Goal: Task Accomplishment & Management: Complete application form

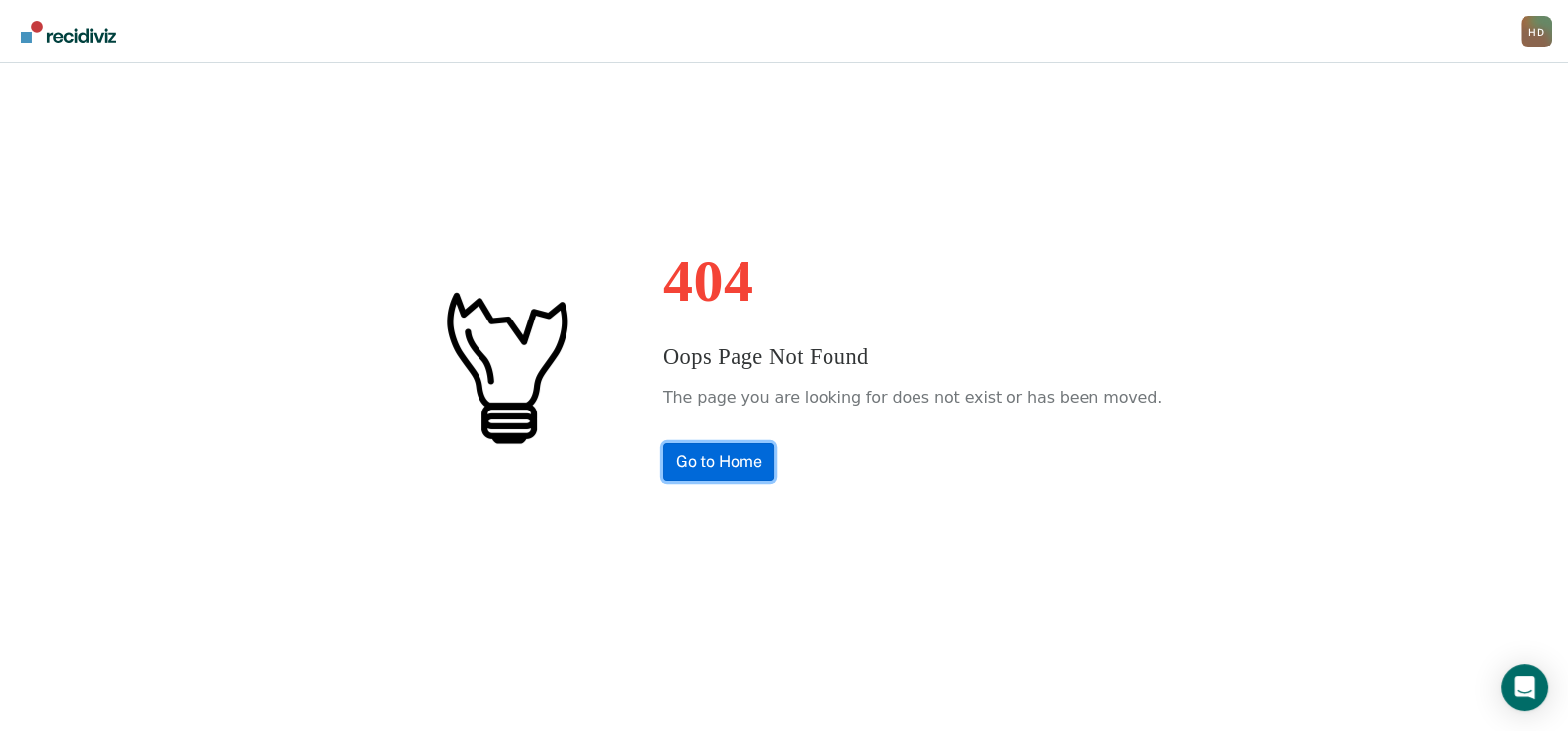
click at [746, 465] on link "Go to Home" at bounding box center [720, 462] width 112 height 38
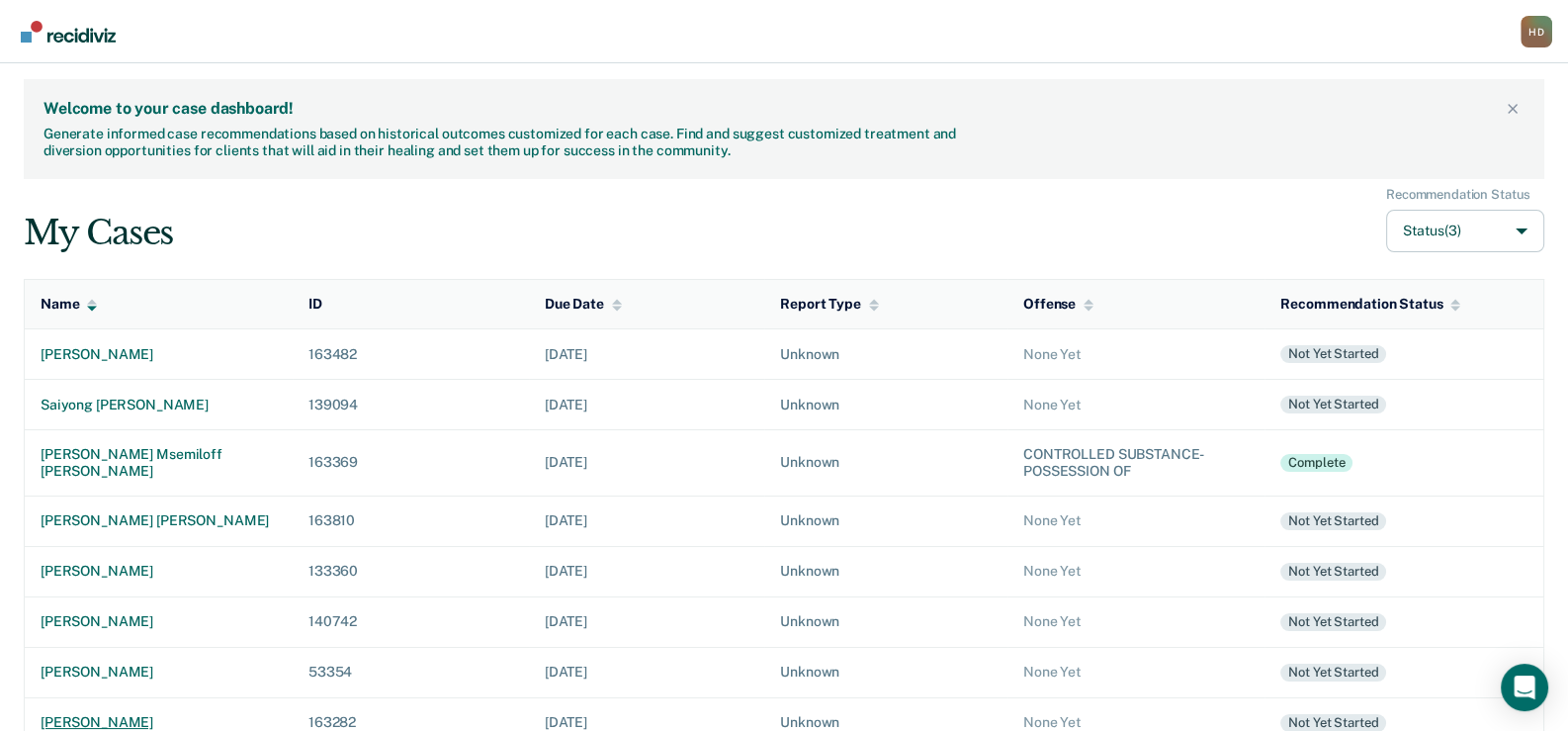
click at [117, 714] on div "[PERSON_NAME]" at bounding box center [159, 722] width 236 height 17
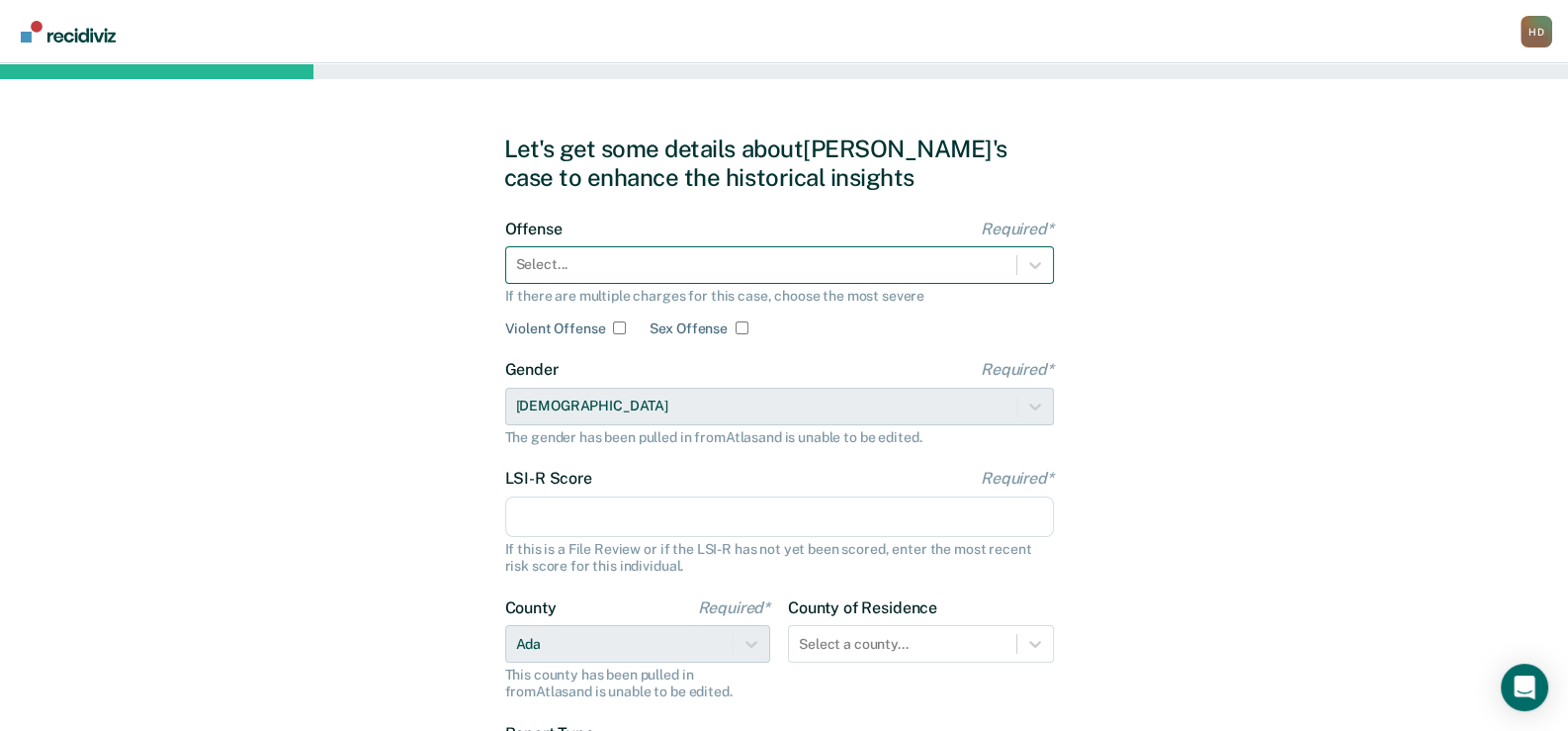
click at [761, 253] on div "Select..." at bounding box center [762, 264] width 511 height 29
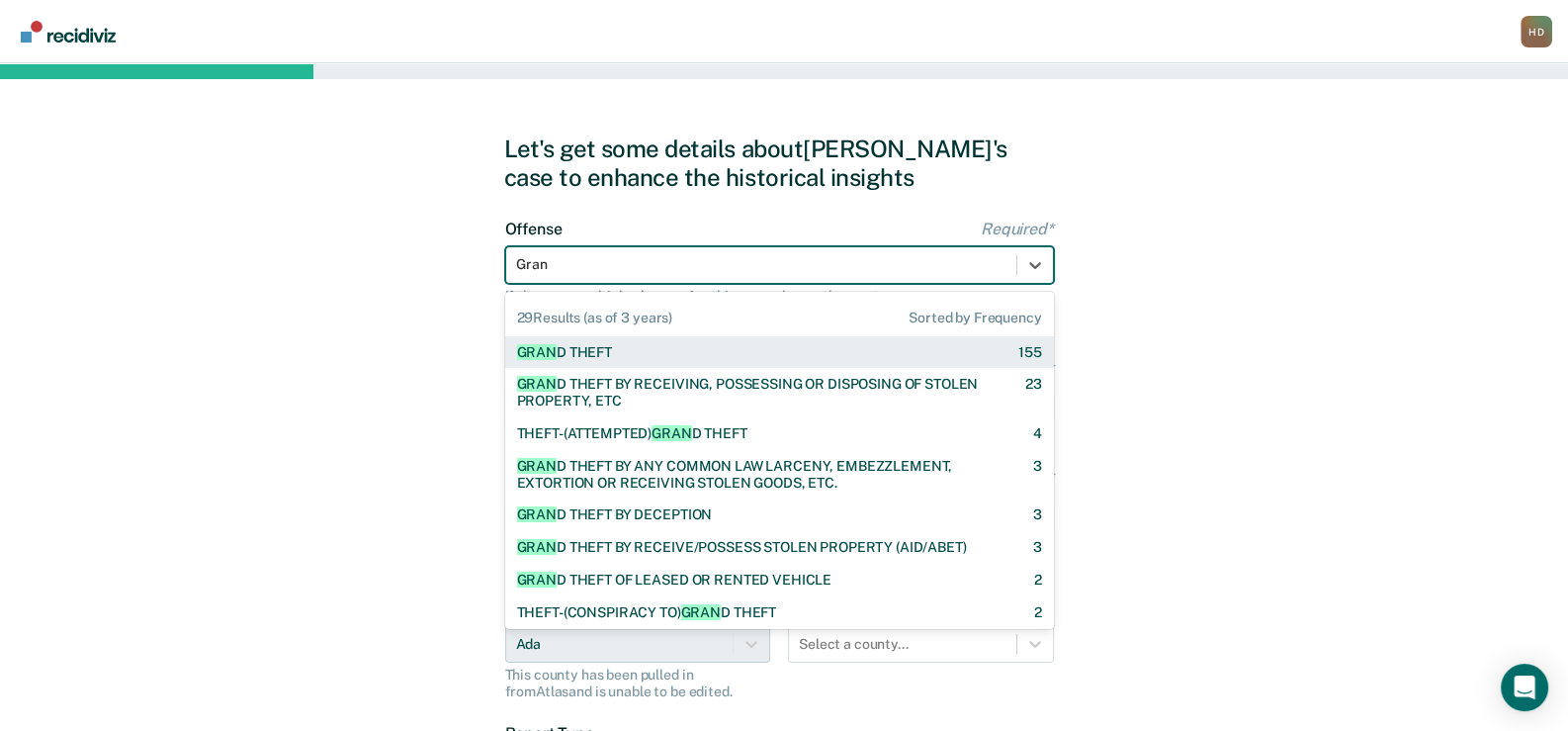
type input "Grand"
click at [593, 353] on div "GRAND THEFT" at bounding box center [563, 352] width 93 height 17
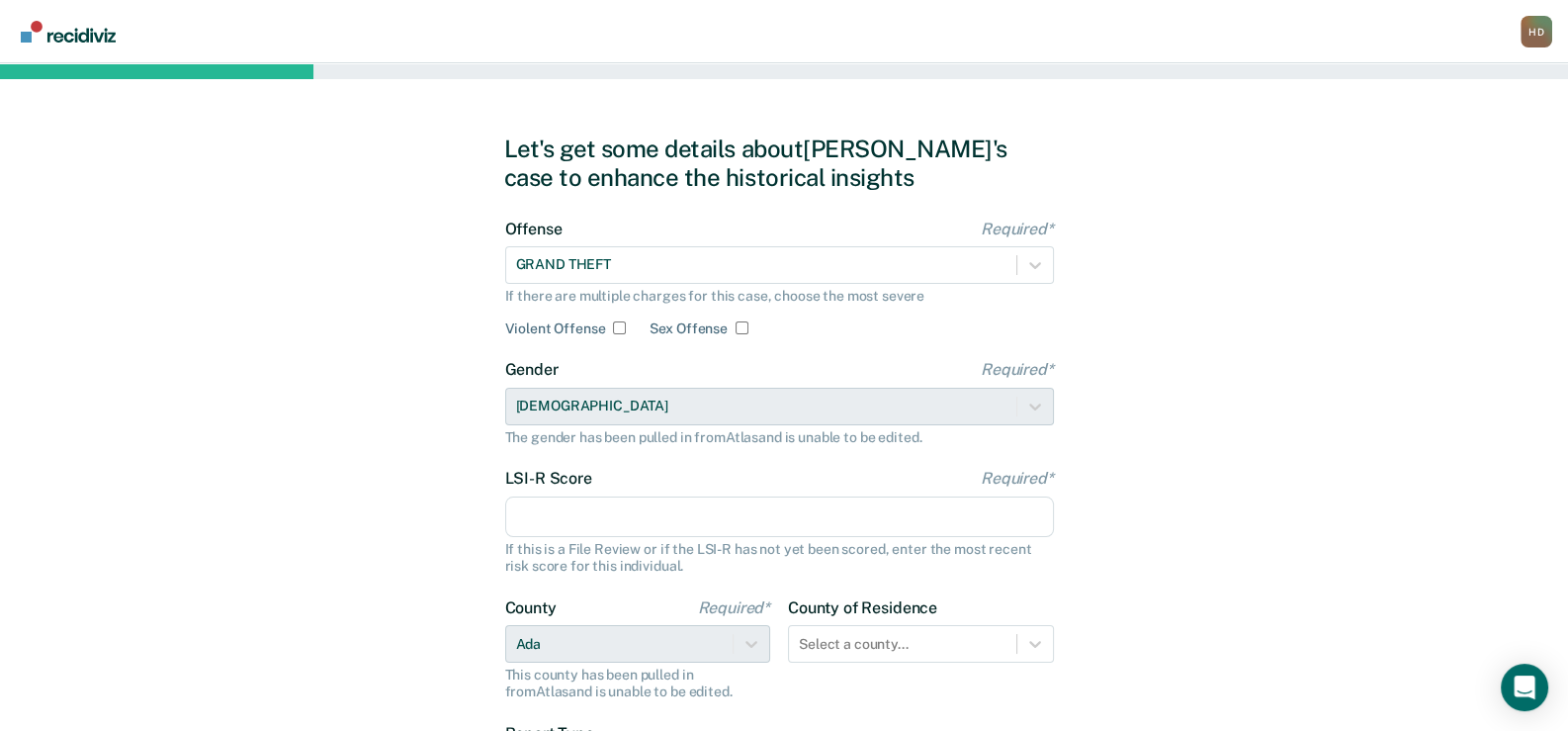
click at [554, 523] on input "LSI-R Score Required*" at bounding box center [780, 518] width 549 height 42
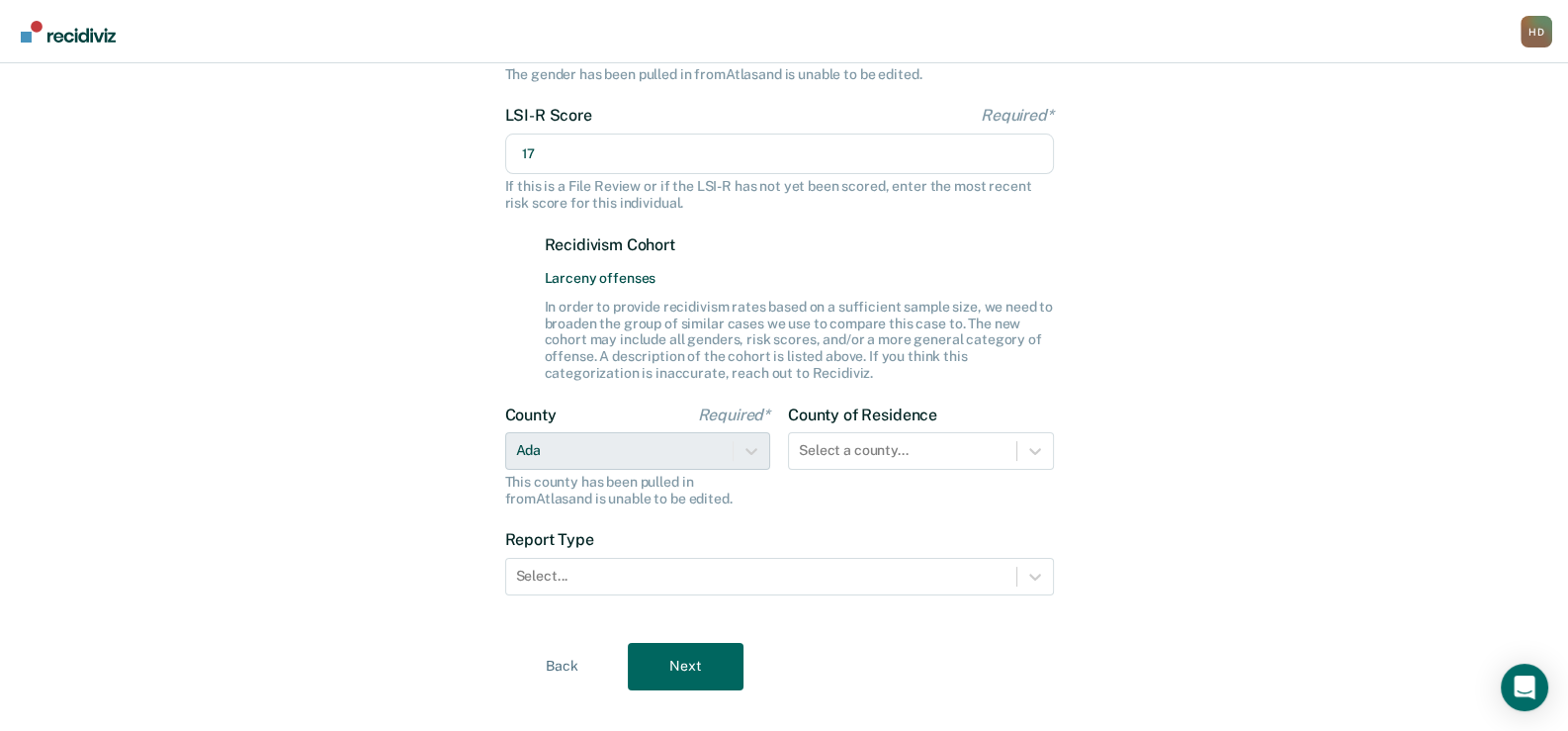
scroll to position [392, 0]
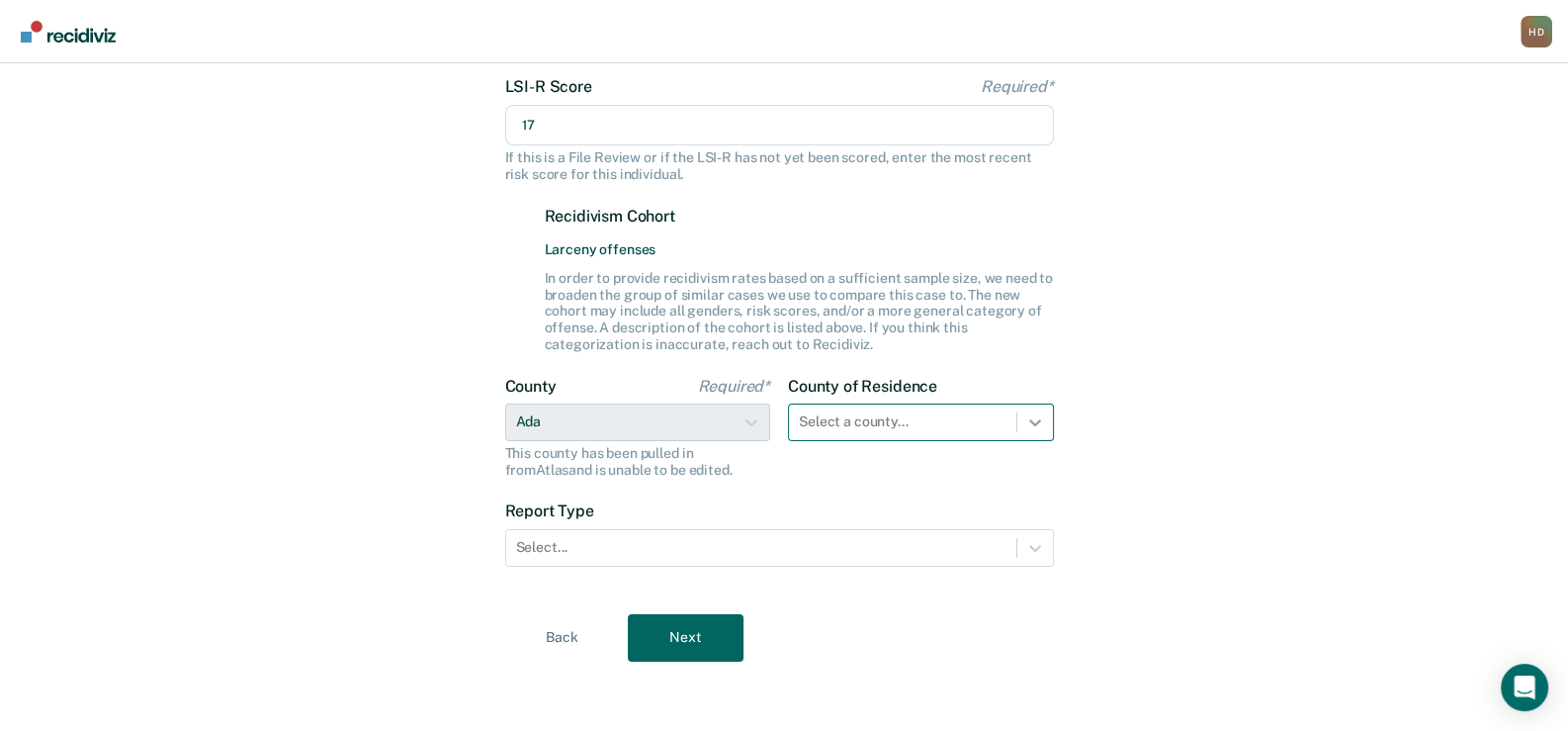
type input "17"
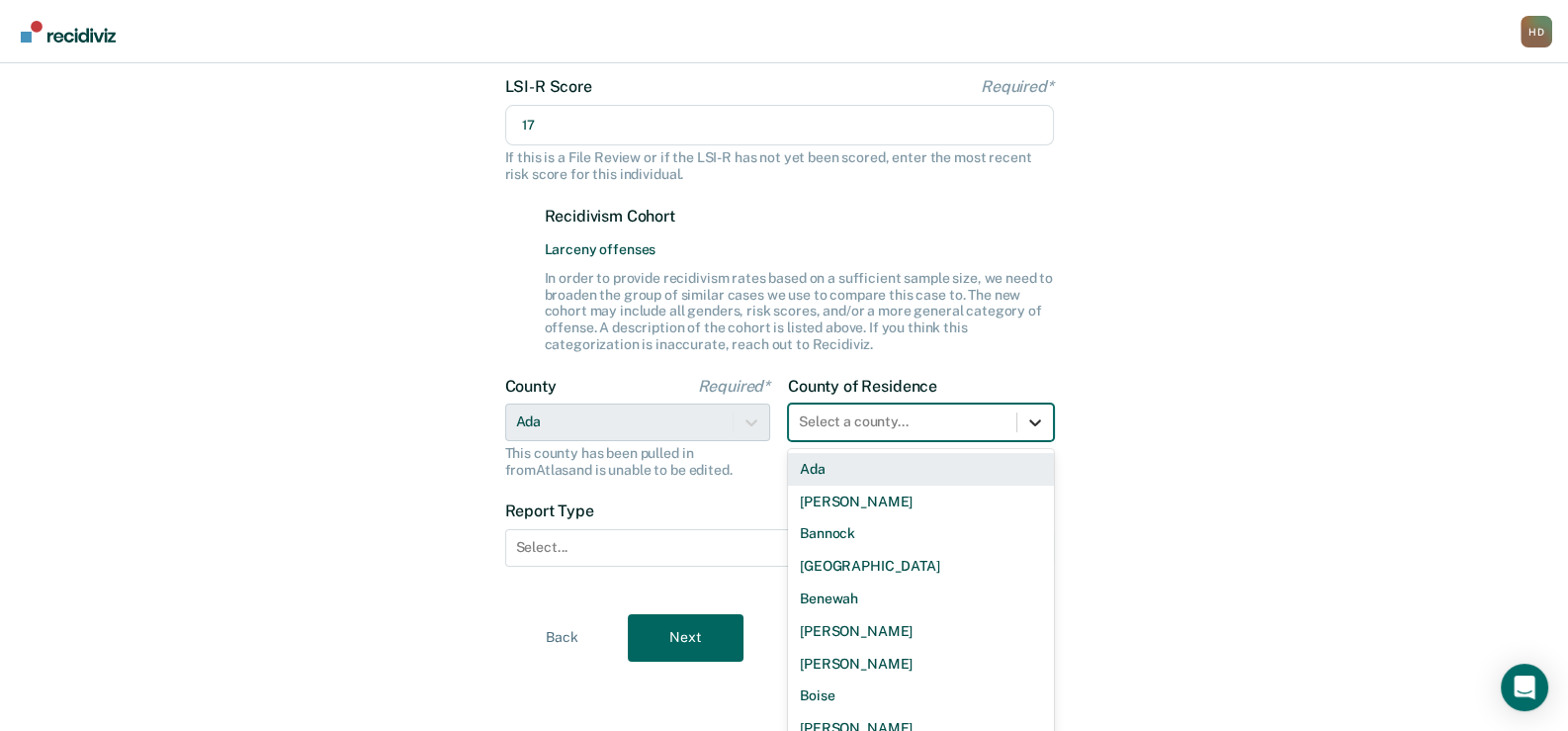
scroll to position [405, 0]
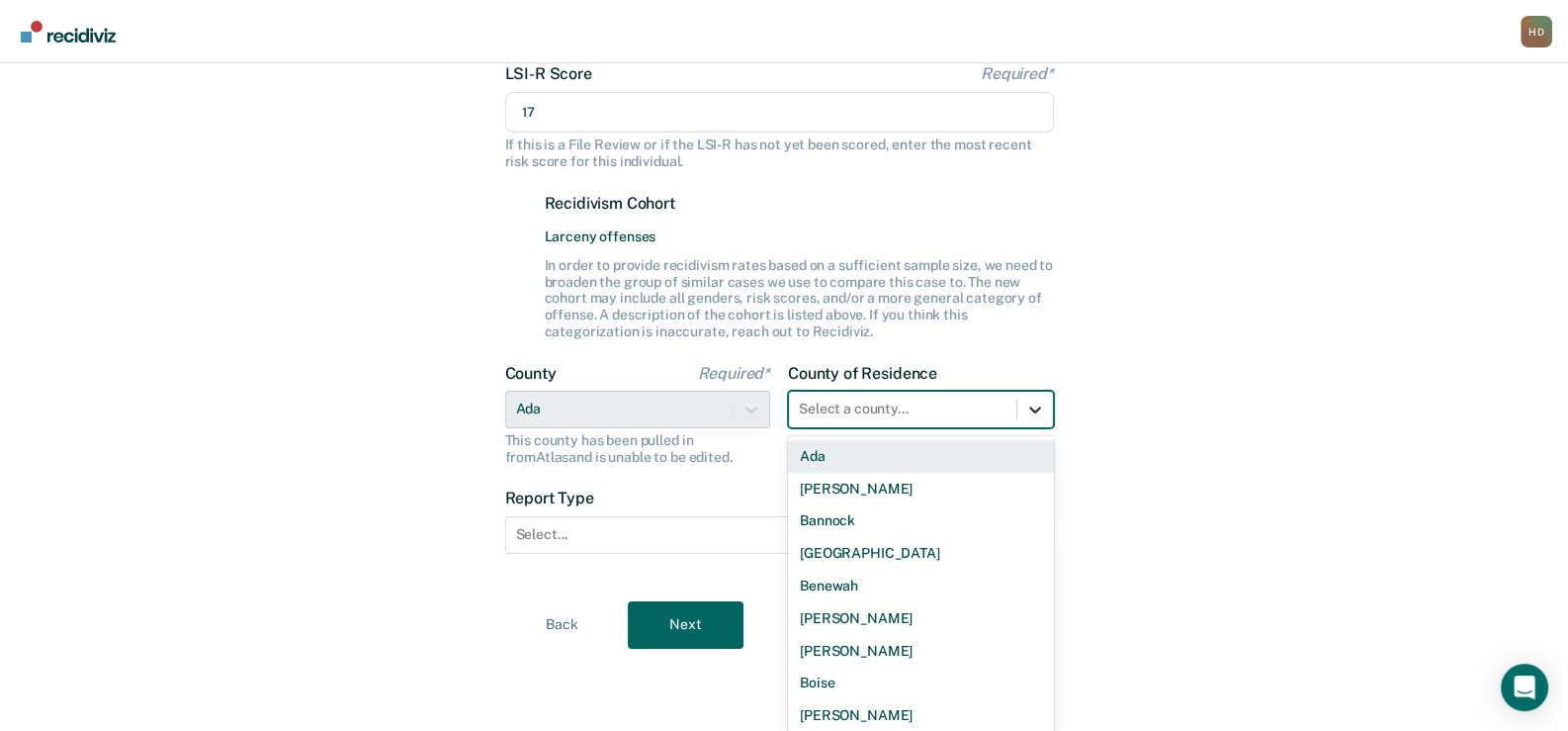
click at [1043, 420] on div at bounding box center [1035, 410] width 36 height 36
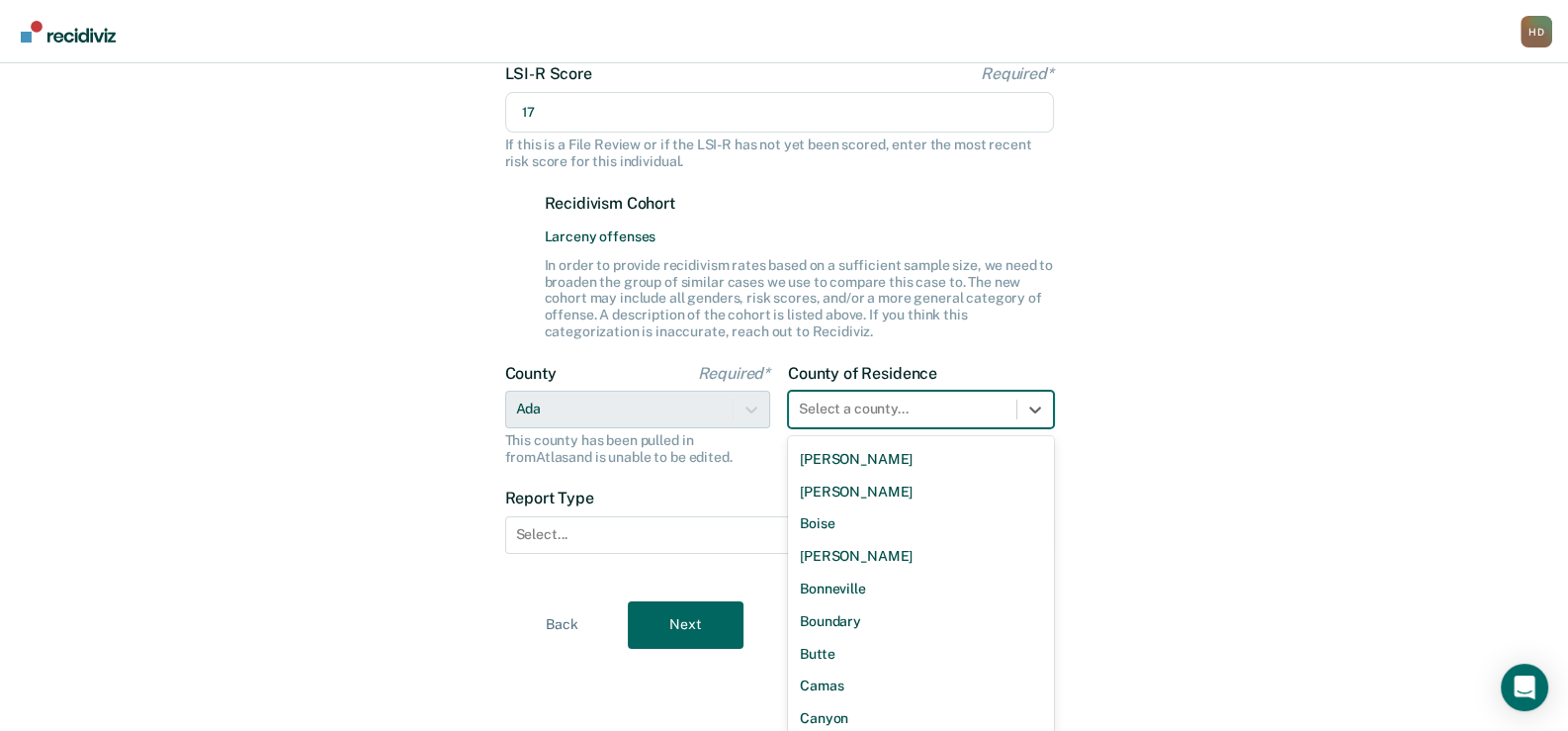
scroll to position [197, 0]
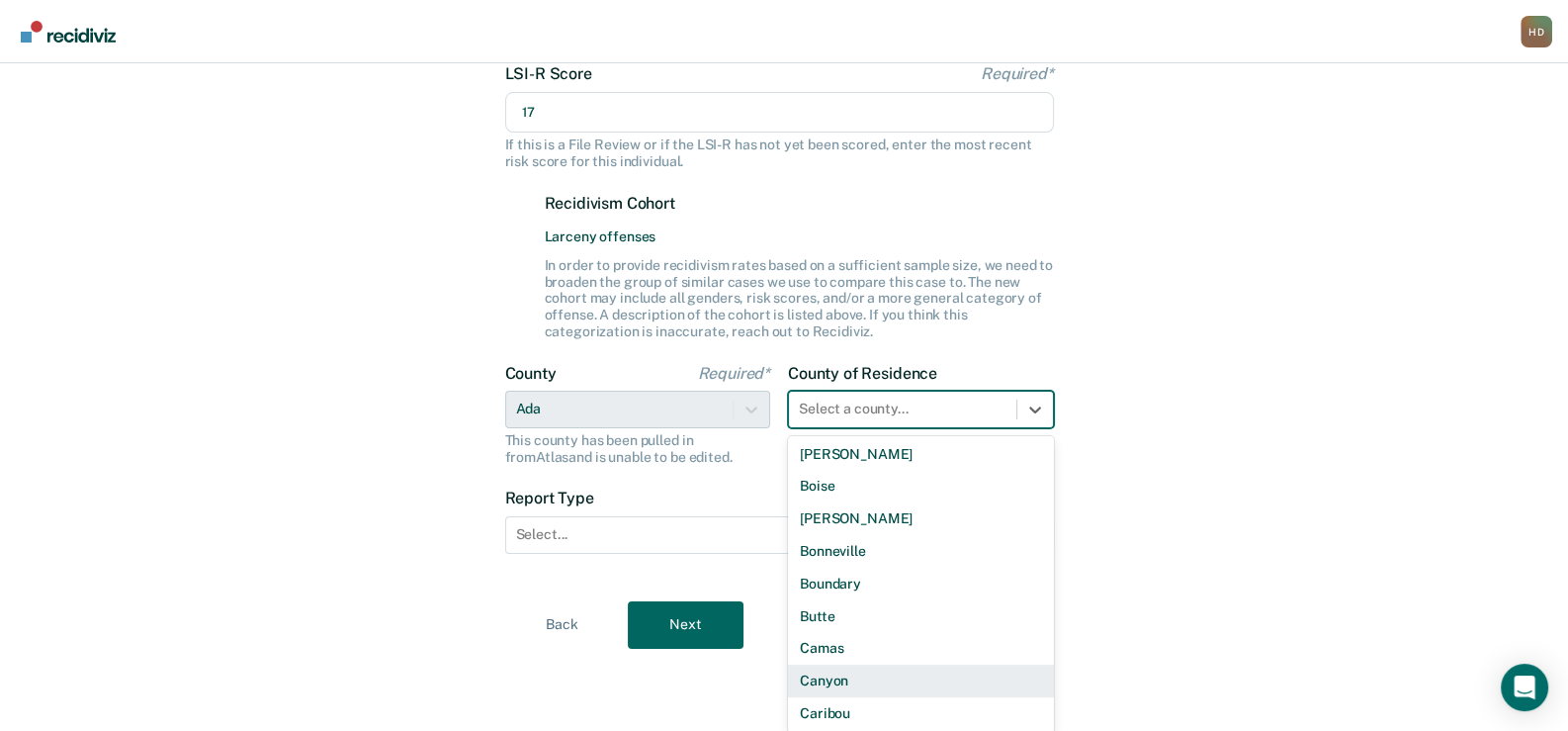
click at [865, 672] on div "Canyon" at bounding box center [921, 681] width 266 height 33
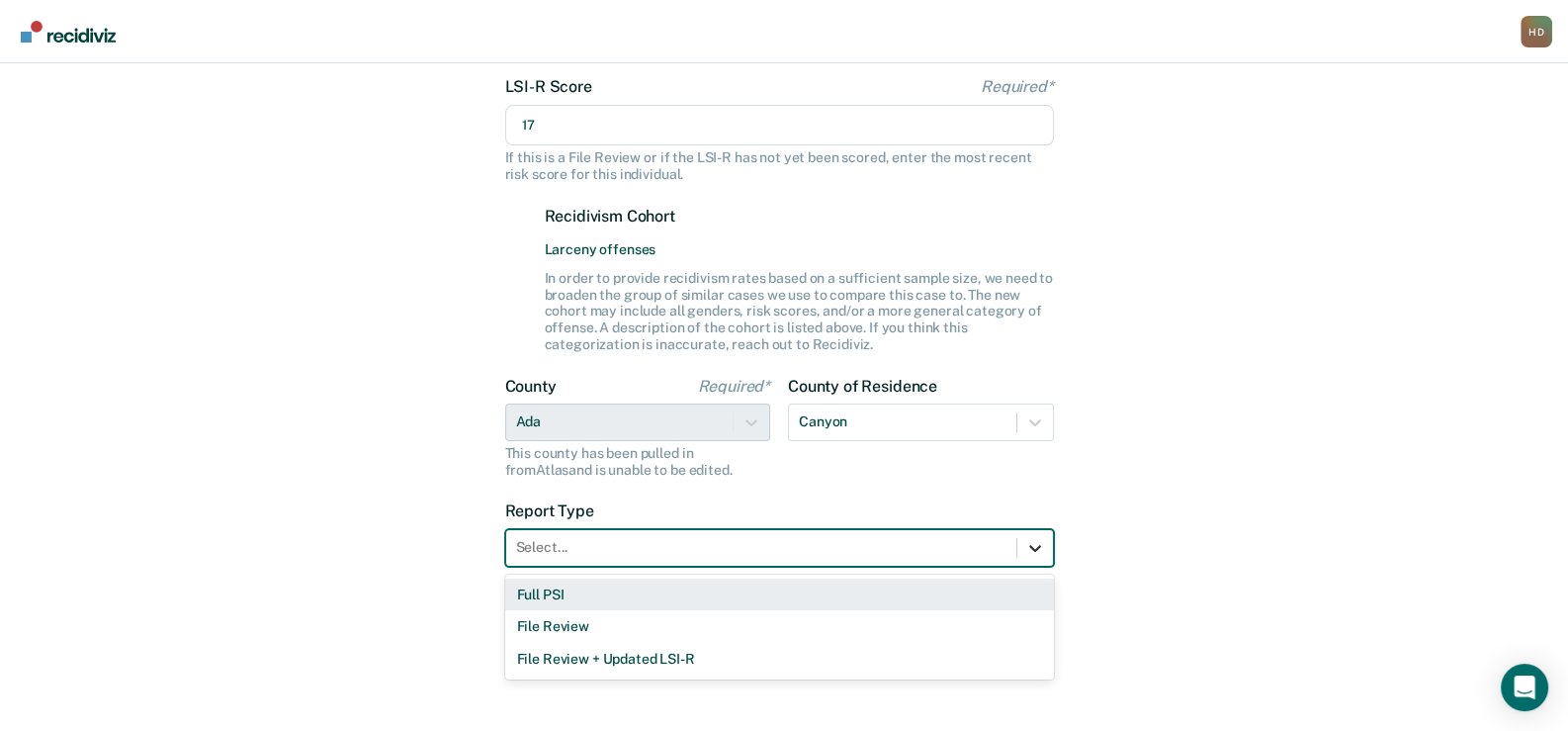
click at [1028, 538] on icon at bounding box center [1035, 548] width 20 height 20
click at [643, 594] on div "Full PSI" at bounding box center [780, 595] width 549 height 33
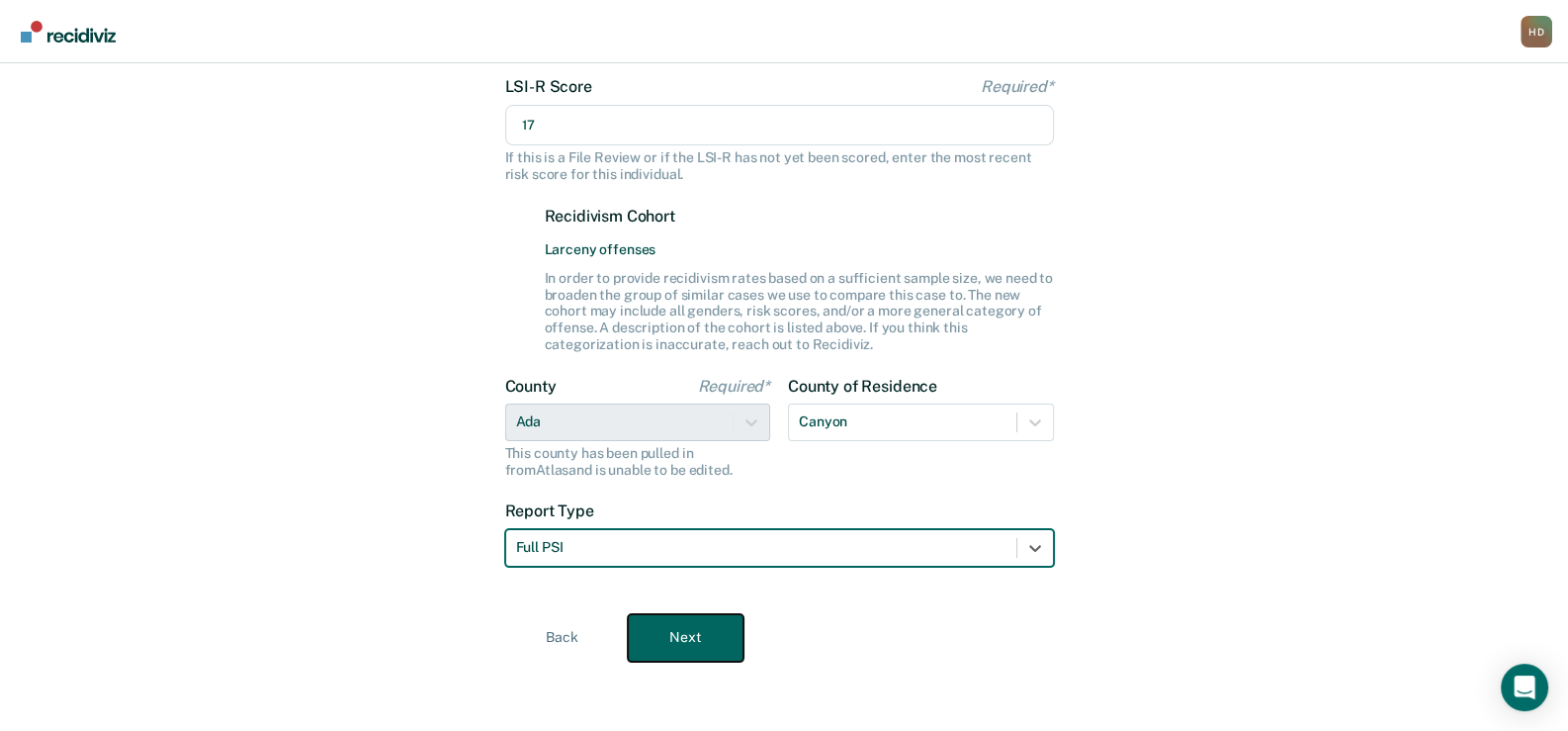
click at [674, 640] on button "Next" at bounding box center [686, 637] width 116 height 47
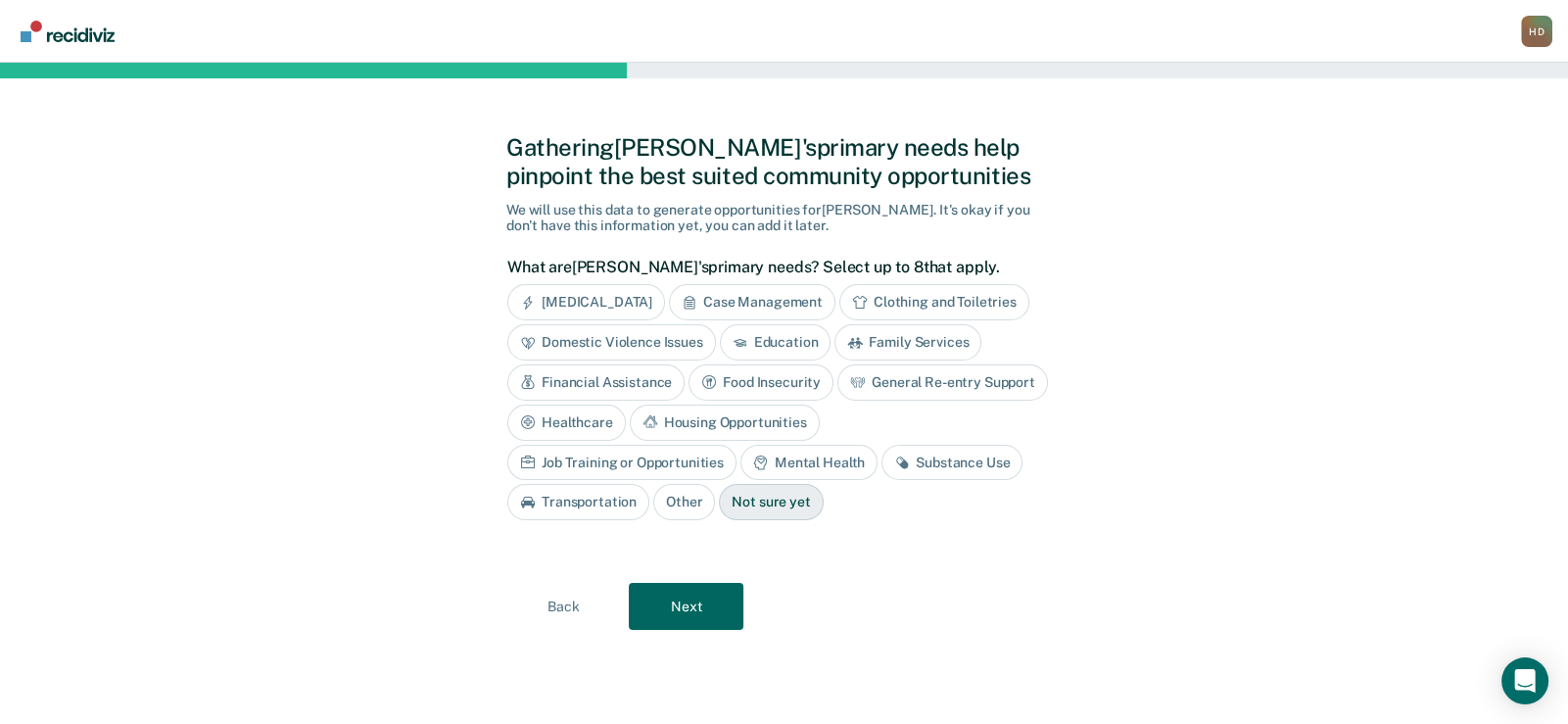
click at [798, 298] on div "Case Management" at bounding box center [752, 302] width 166 height 37
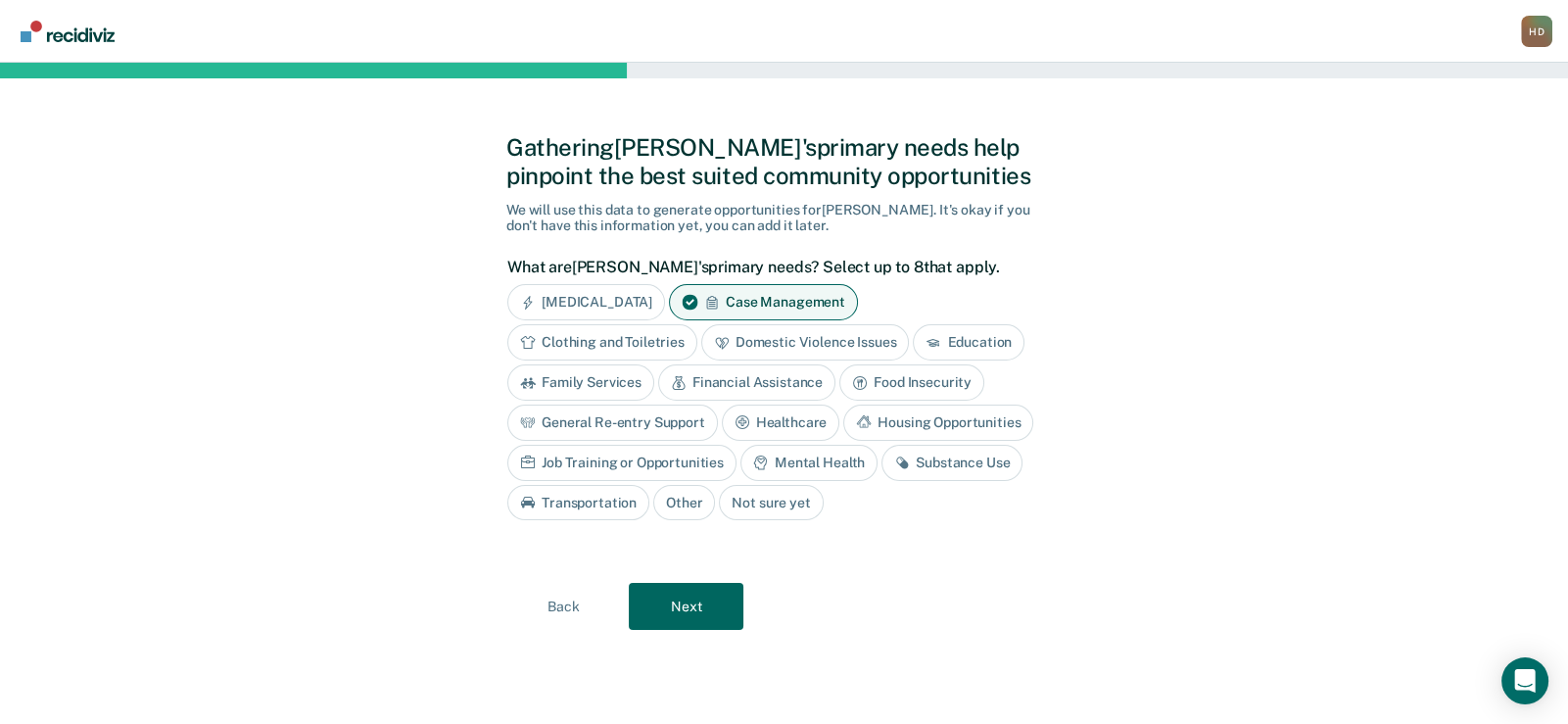
click at [754, 379] on div "Financial Assistance" at bounding box center [746, 382] width 177 height 37
click at [816, 420] on div "Healthcare" at bounding box center [781, 423] width 119 height 37
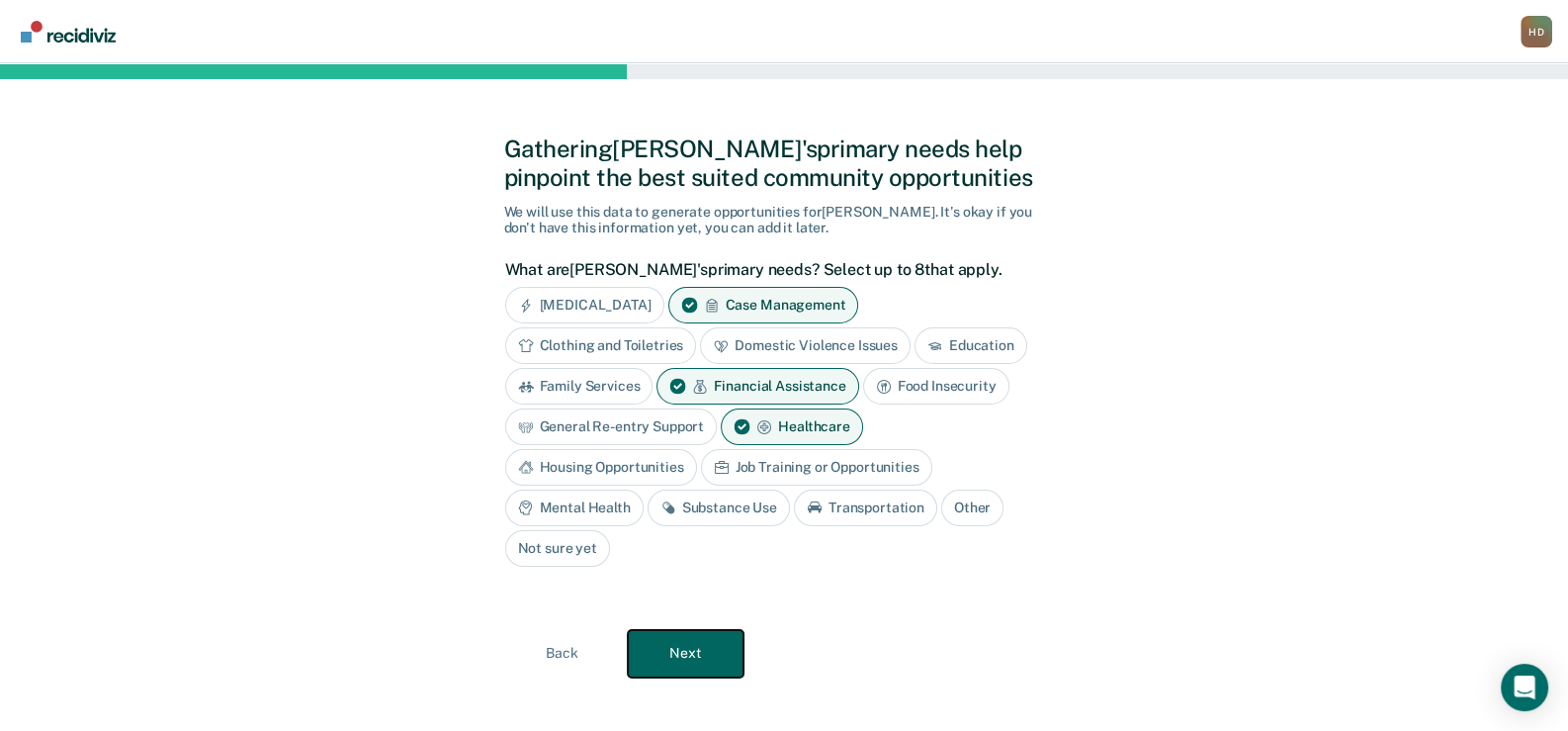
click at [686, 649] on button "Next" at bounding box center [686, 653] width 116 height 47
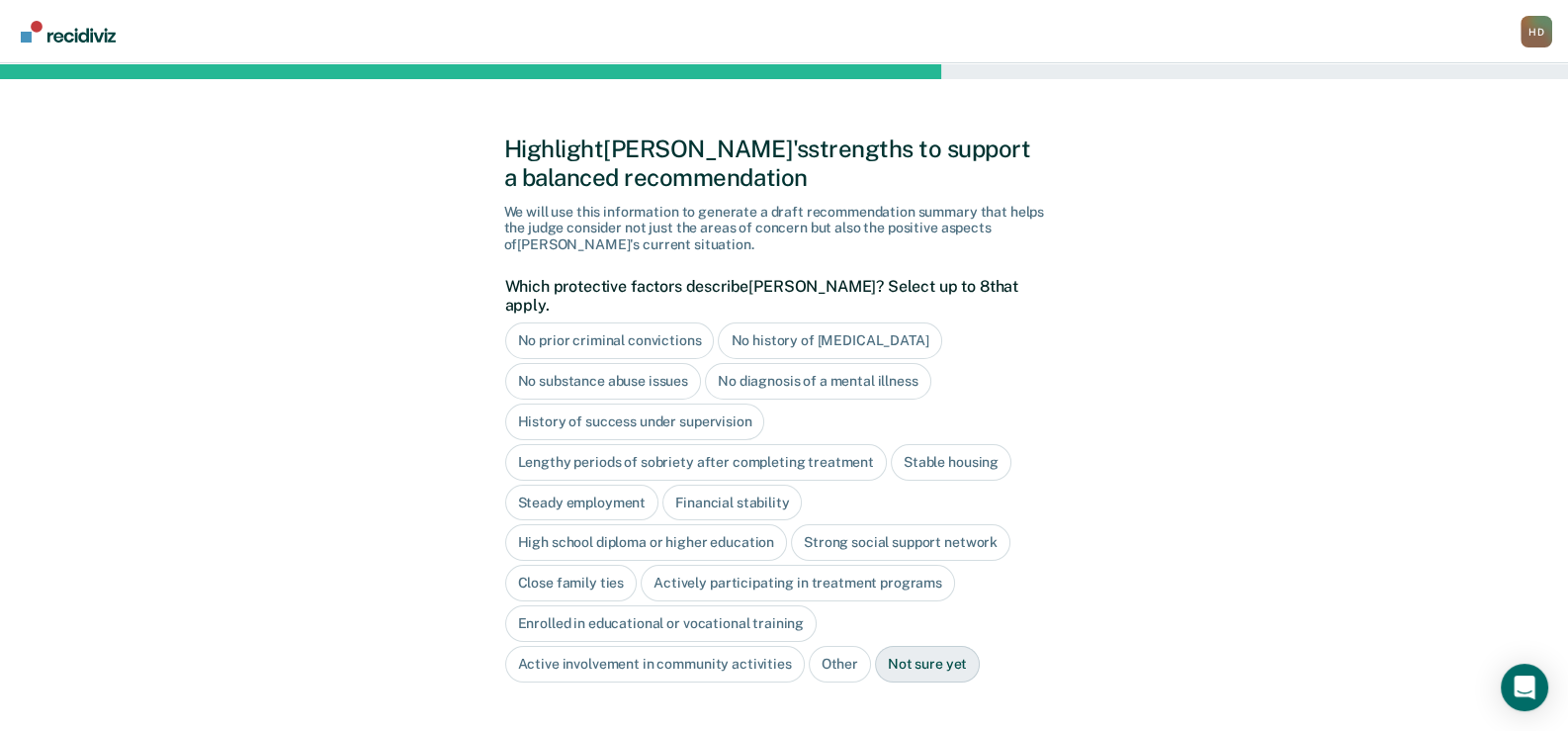
click at [580, 363] on div "No substance abuse issues" at bounding box center [604, 381] width 197 height 37
click at [892, 363] on div "No diagnosis of a mental illness" at bounding box center [840, 381] width 227 height 37
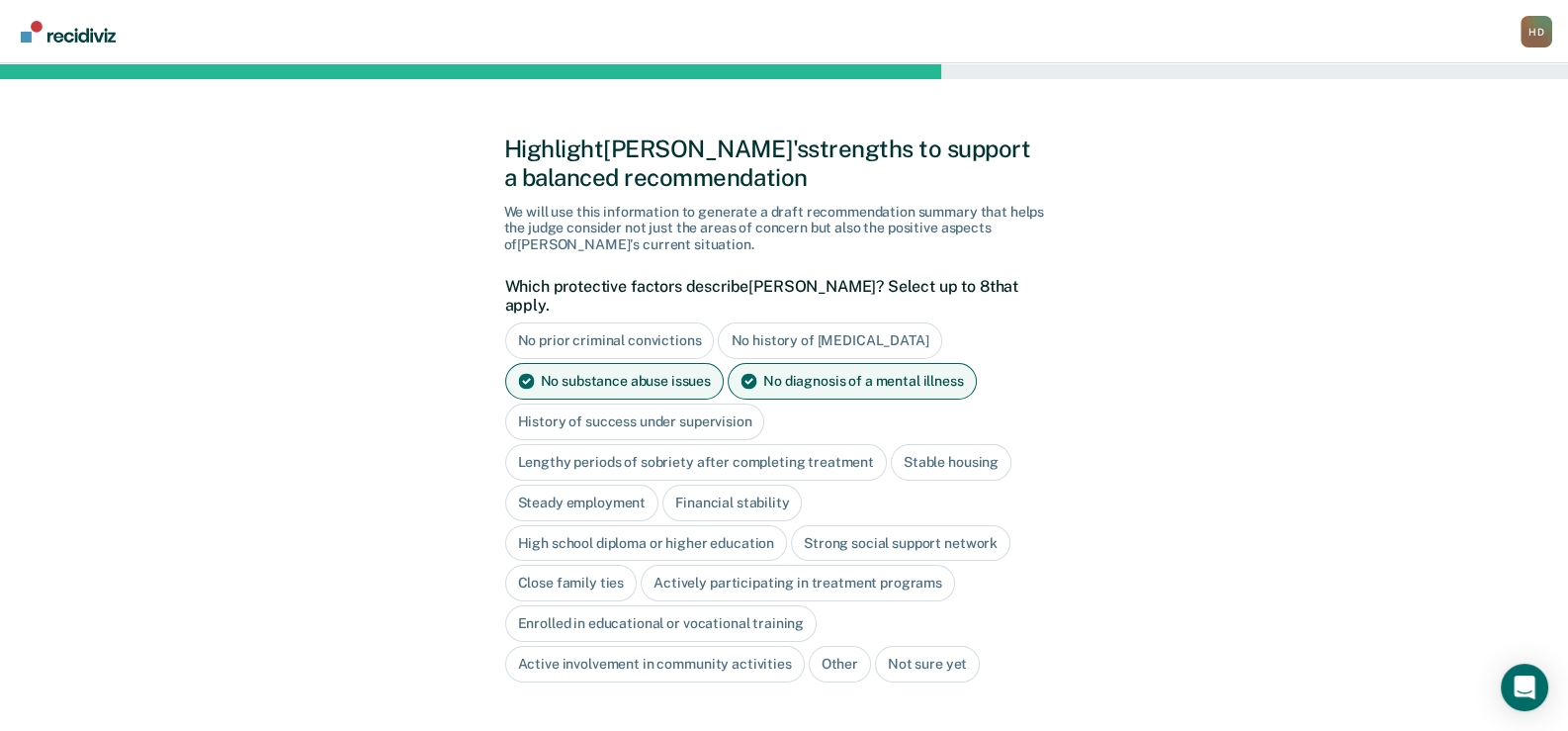
click at [668, 525] on div "High school diploma or higher education" at bounding box center [647, 543] width 283 height 37
click at [553, 566] on div "Close family ties" at bounding box center [572, 584] width 133 height 37
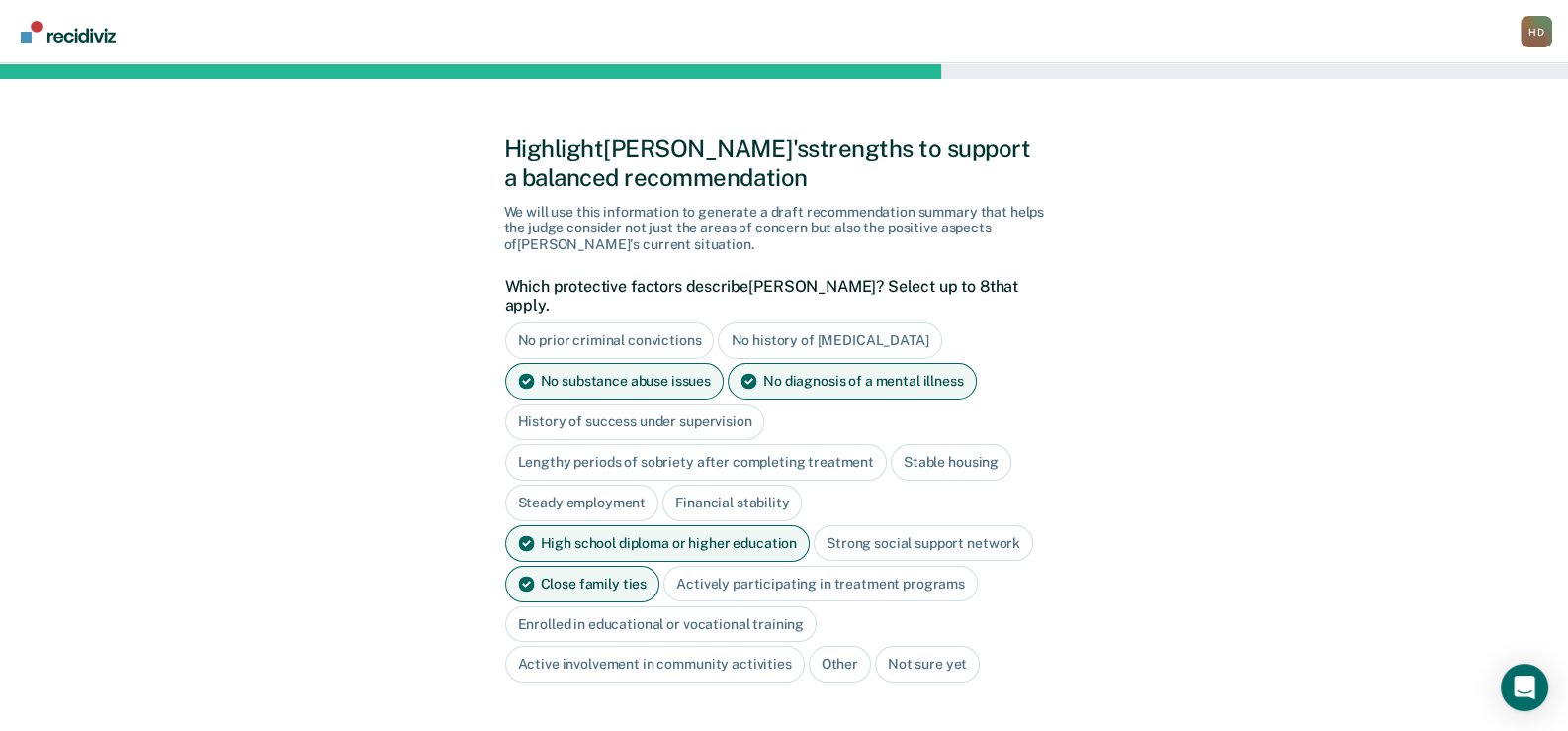
click at [608, 408] on div "History of success under supervision" at bounding box center [636, 422] width 260 height 37
click at [627, 404] on div "History of success under supervision" at bounding box center [647, 422] width 283 height 37
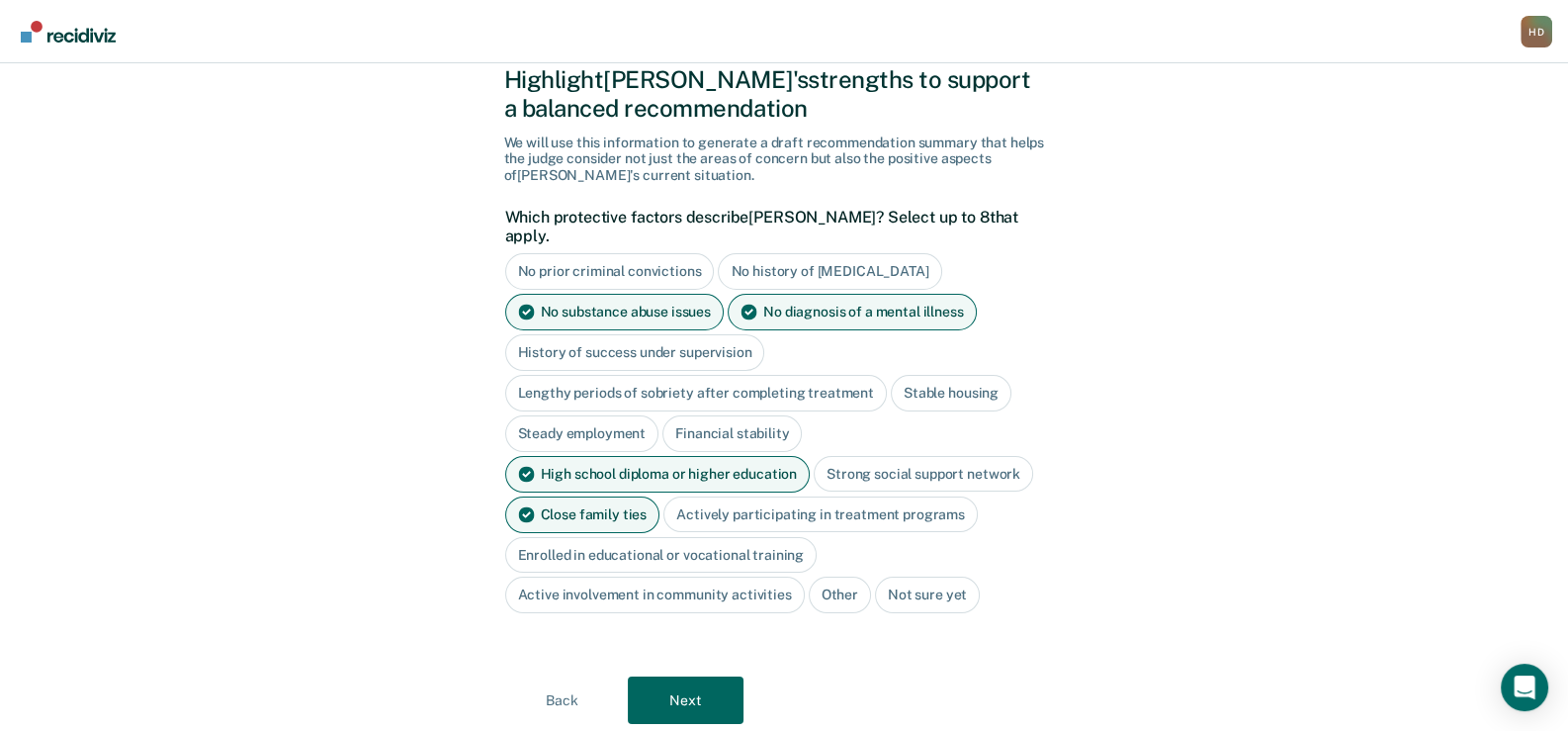
scroll to position [98, 0]
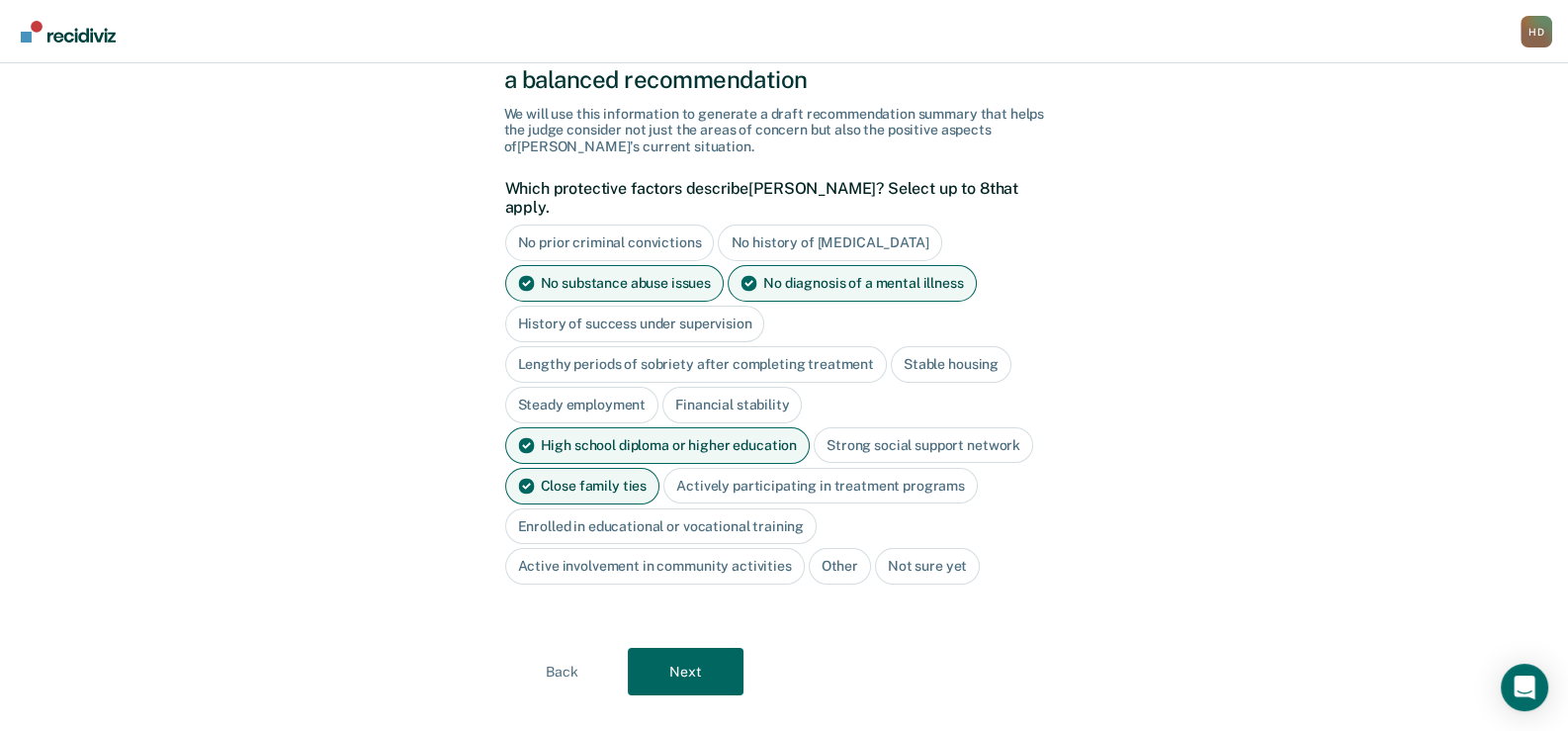
click at [948, 346] on div "Stable housing" at bounding box center [950, 364] width 121 height 37
click at [717, 648] on button "Next" at bounding box center [686, 671] width 116 height 47
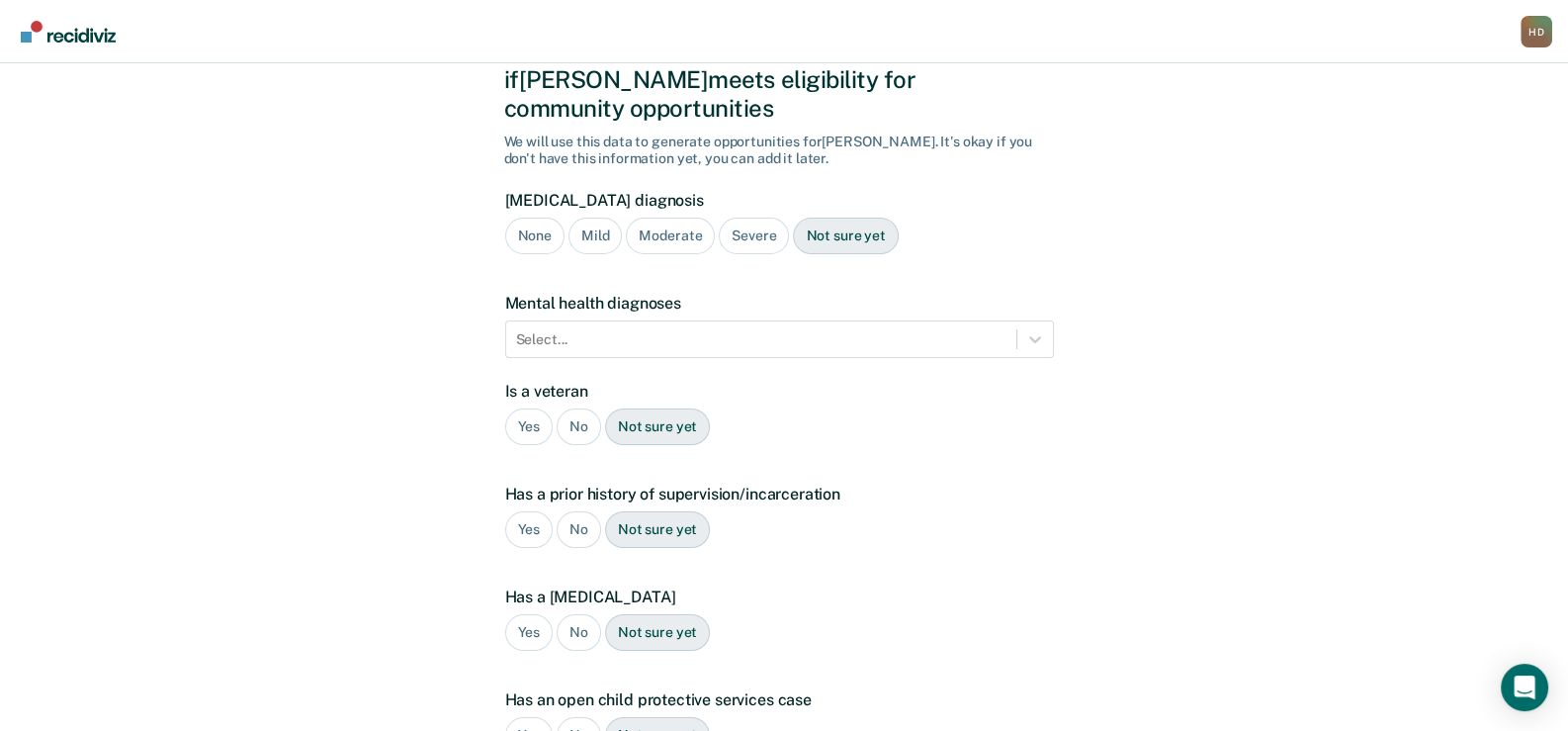
scroll to position [362, 0]
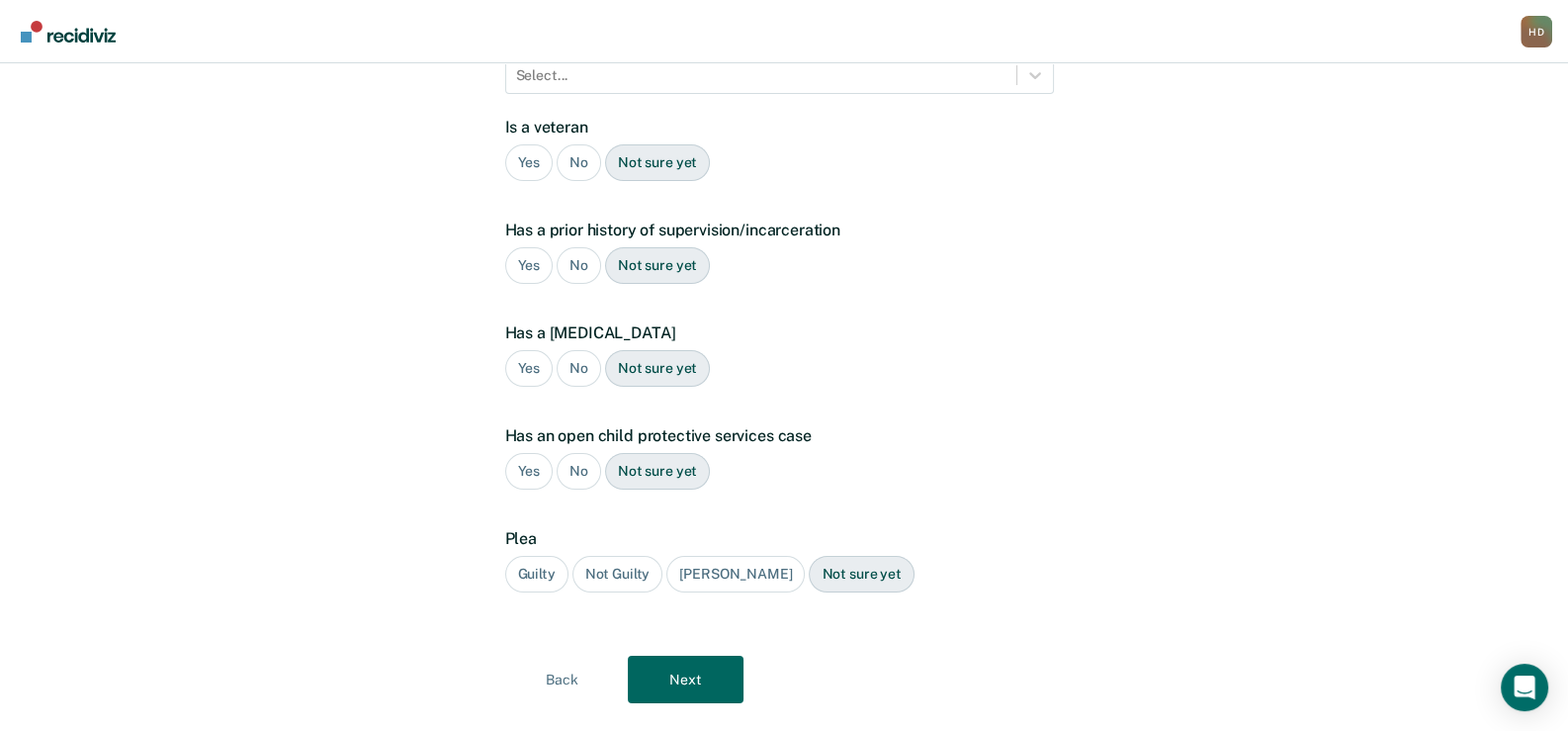
click at [576, 144] on div "No" at bounding box center [579, 162] width 45 height 37
click at [518, 247] on div "Yes" at bounding box center [530, 265] width 48 height 37
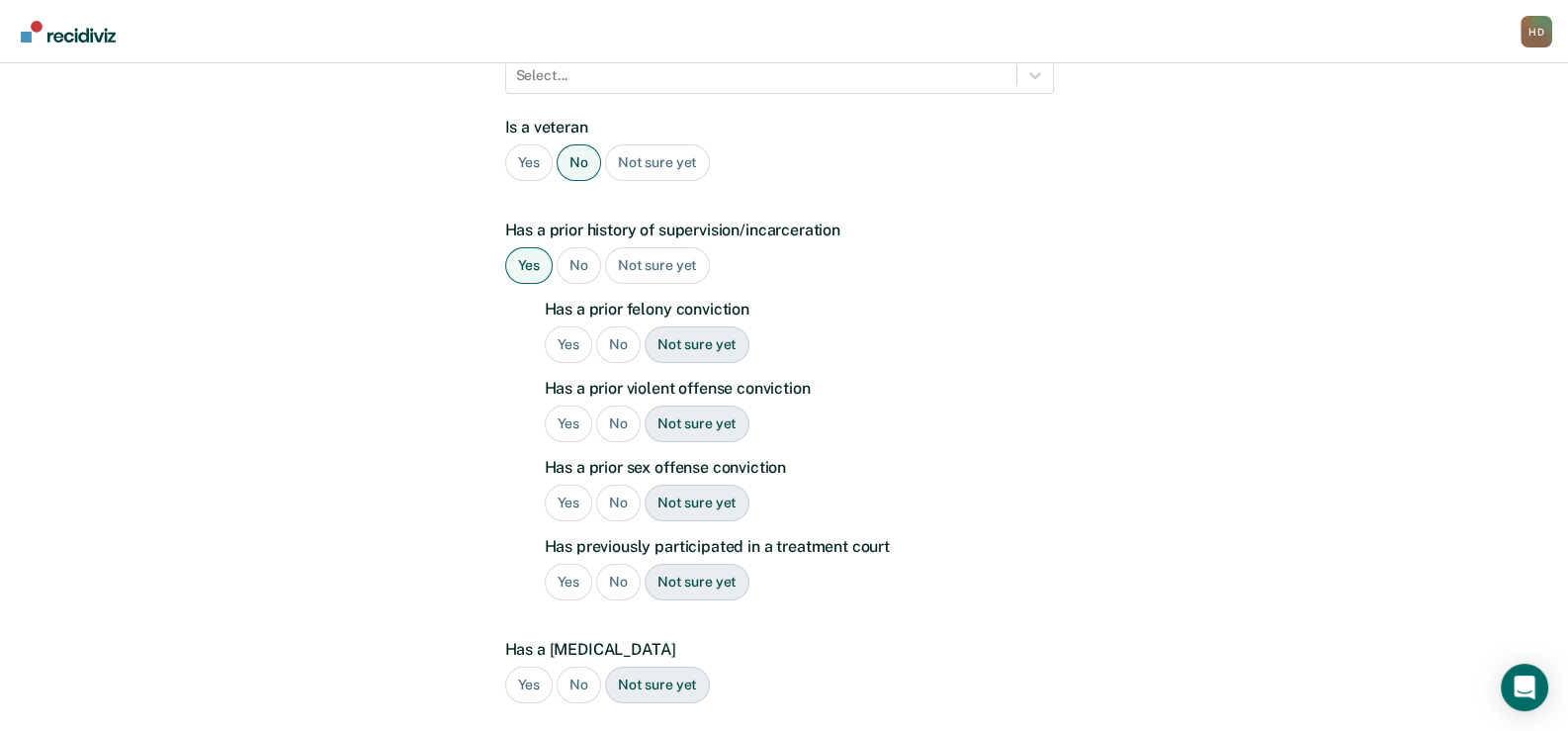
click at [618, 327] on div "No" at bounding box center [619, 345] width 45 height 37
click at [566, 406] on div "Yes" at bounding box center [569, 424] width 48 height 37
click at [623, 485] on div "No" at bounding box center [619, 503] width 45 height 37
click at [624, 564] on div "No" at bounding box center [619, 582] width 45 height 37
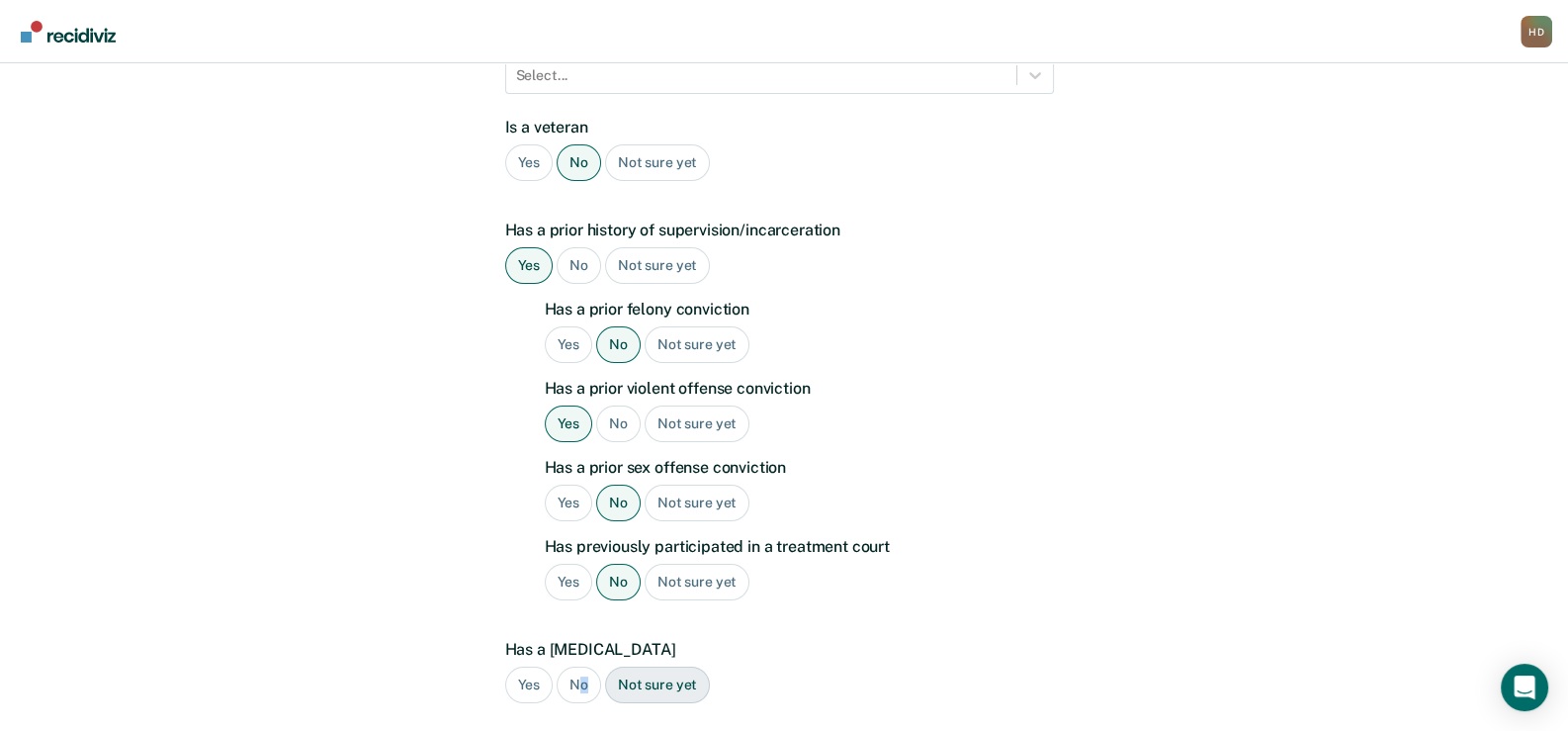
click at [583, 667] on div "No" at bounding box center [579, 685] width 45 height 37
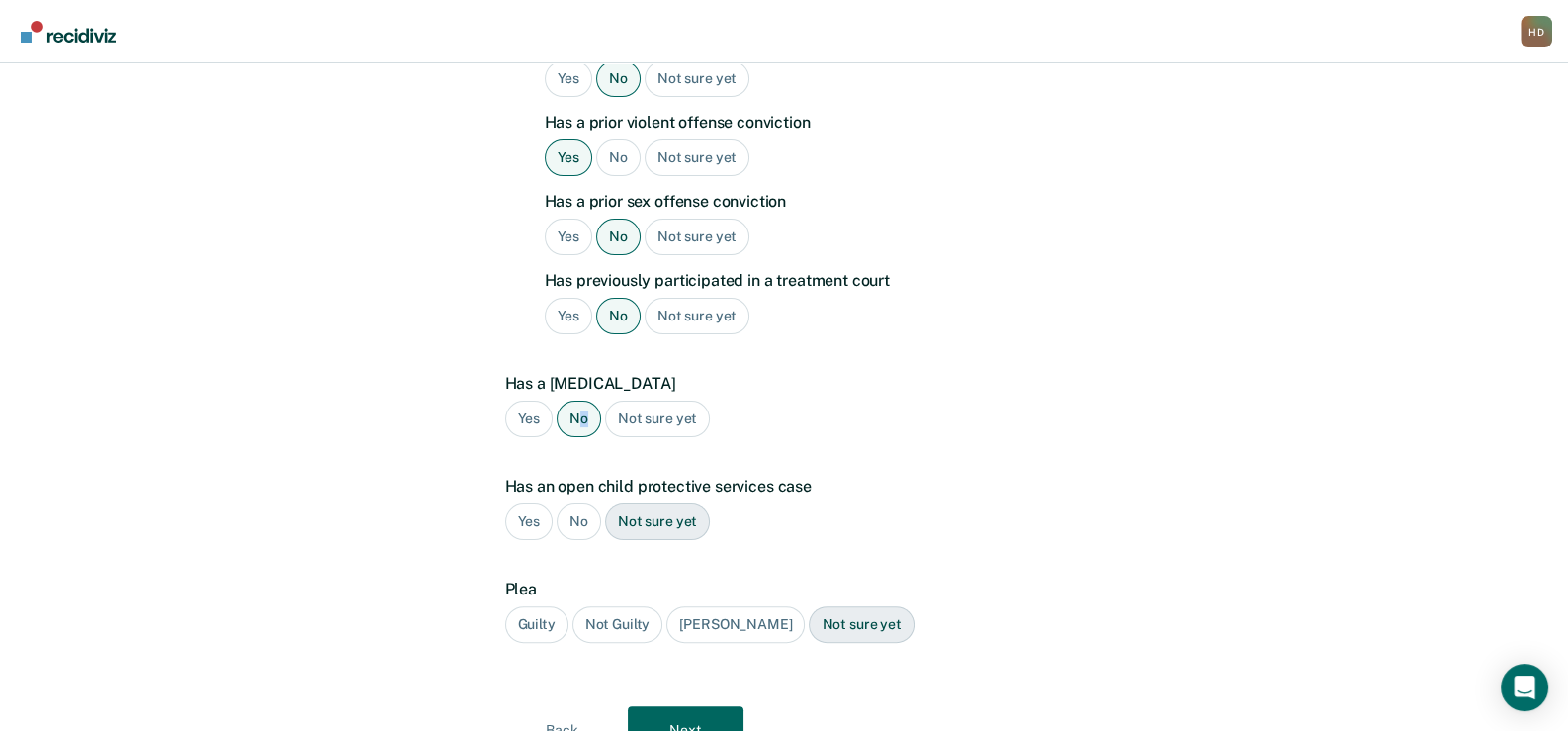
scroll to position [659, 0]
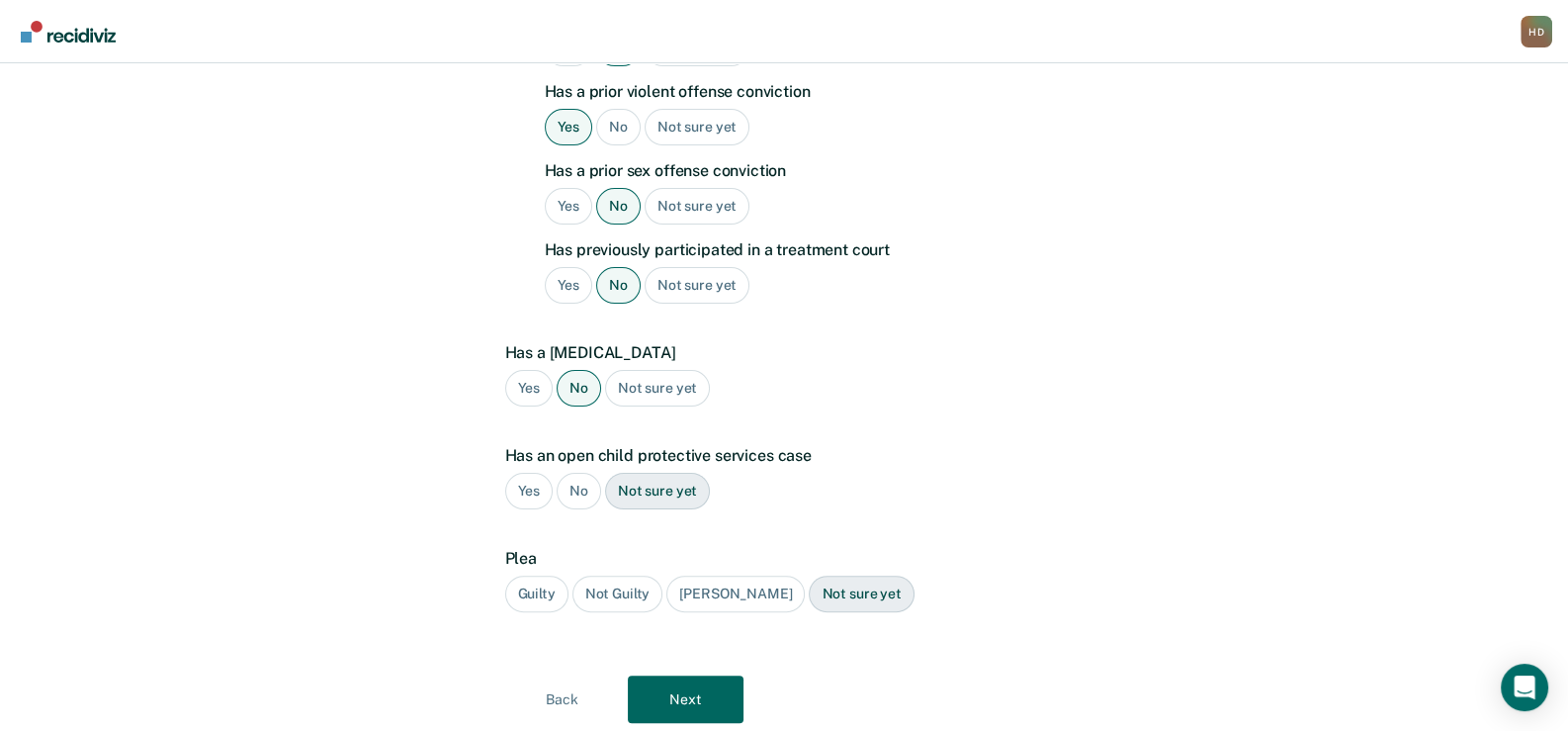
click at [584, 473] on div "No" at bounding box center [579, 491] width 45 height 37
click at [537, 576] on div "Guilty" at bounding box center [537, 594] width 63 height 37
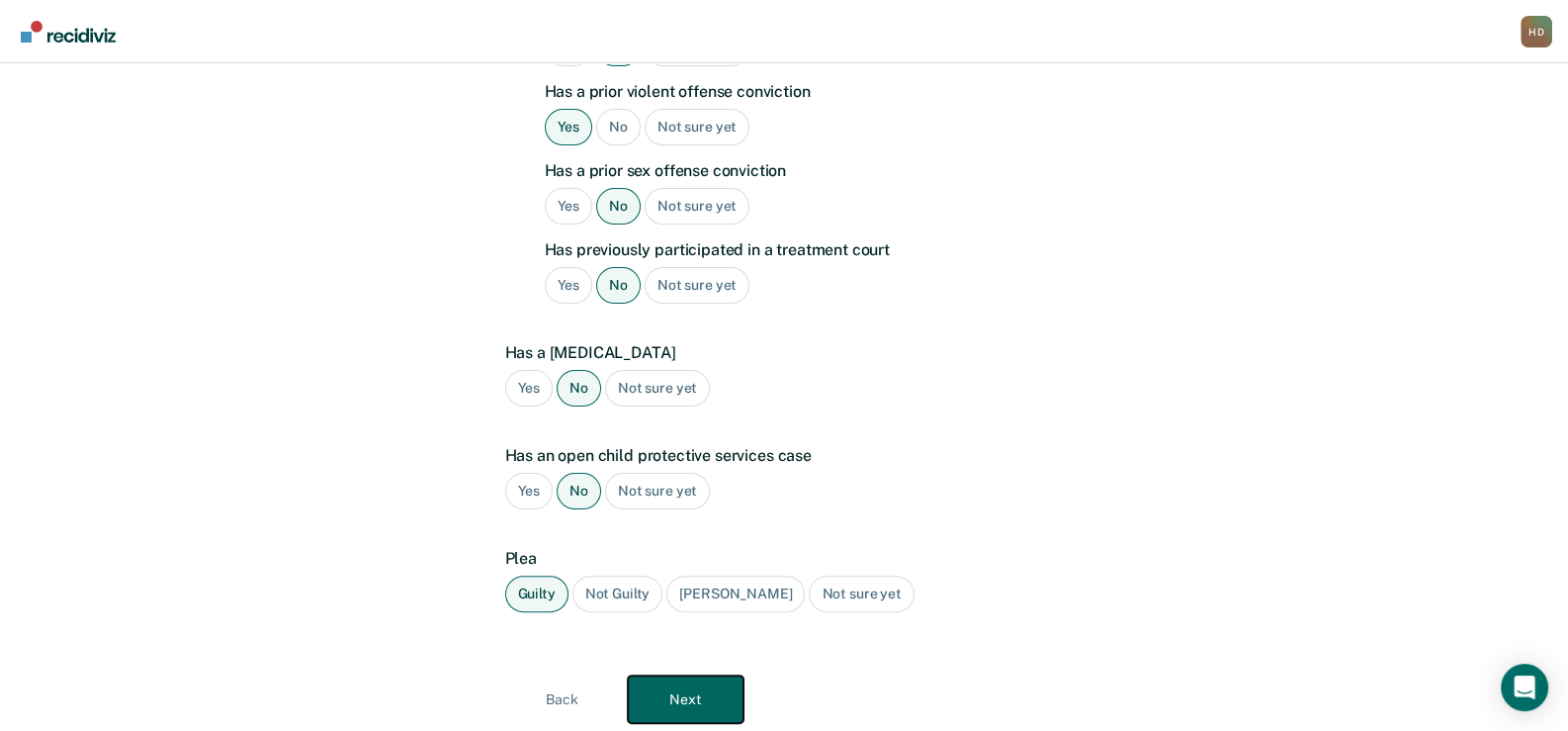
click at [684, 677] on button "Next" at bounding box center [686, 699] width 116 height 47
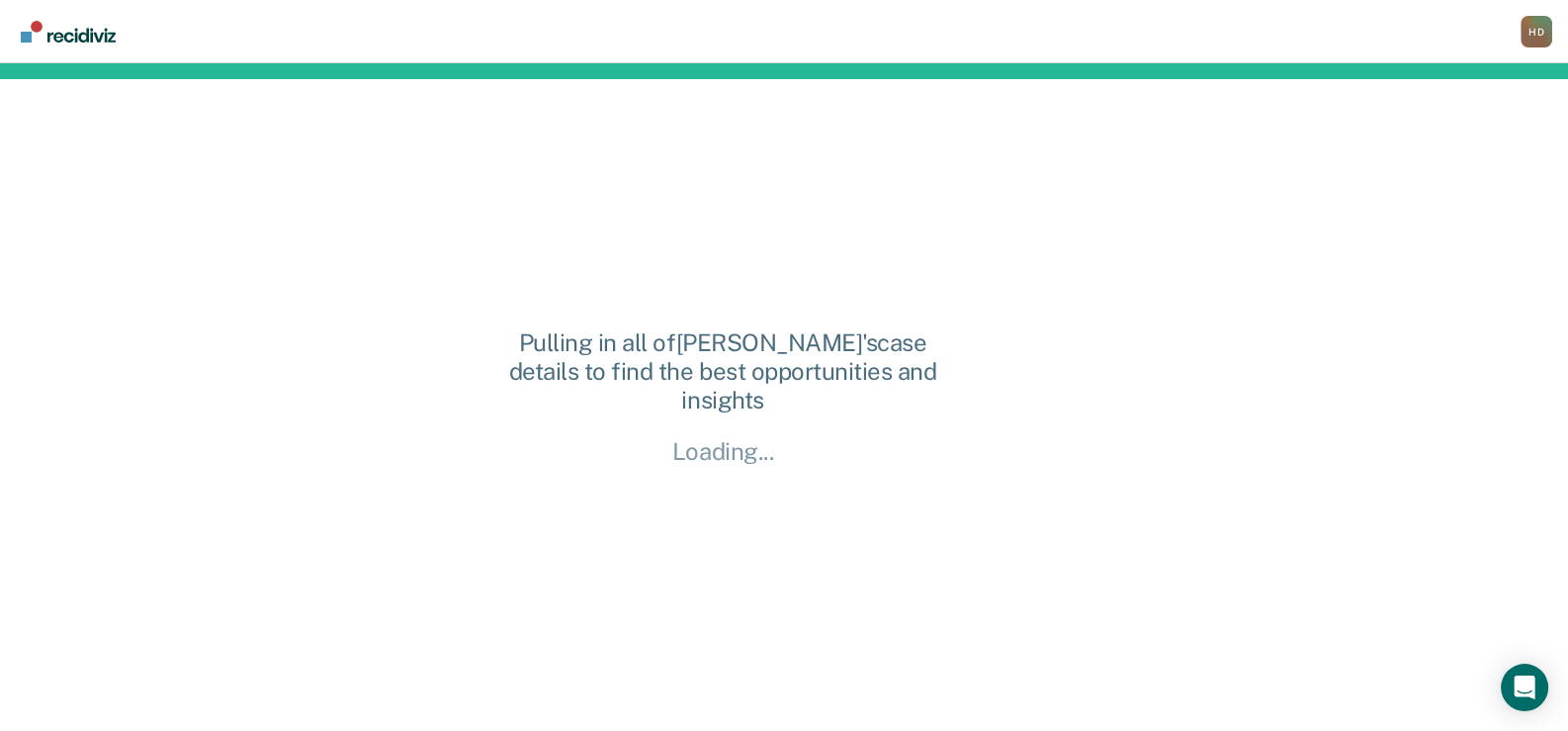
scroll to position [0, 0]
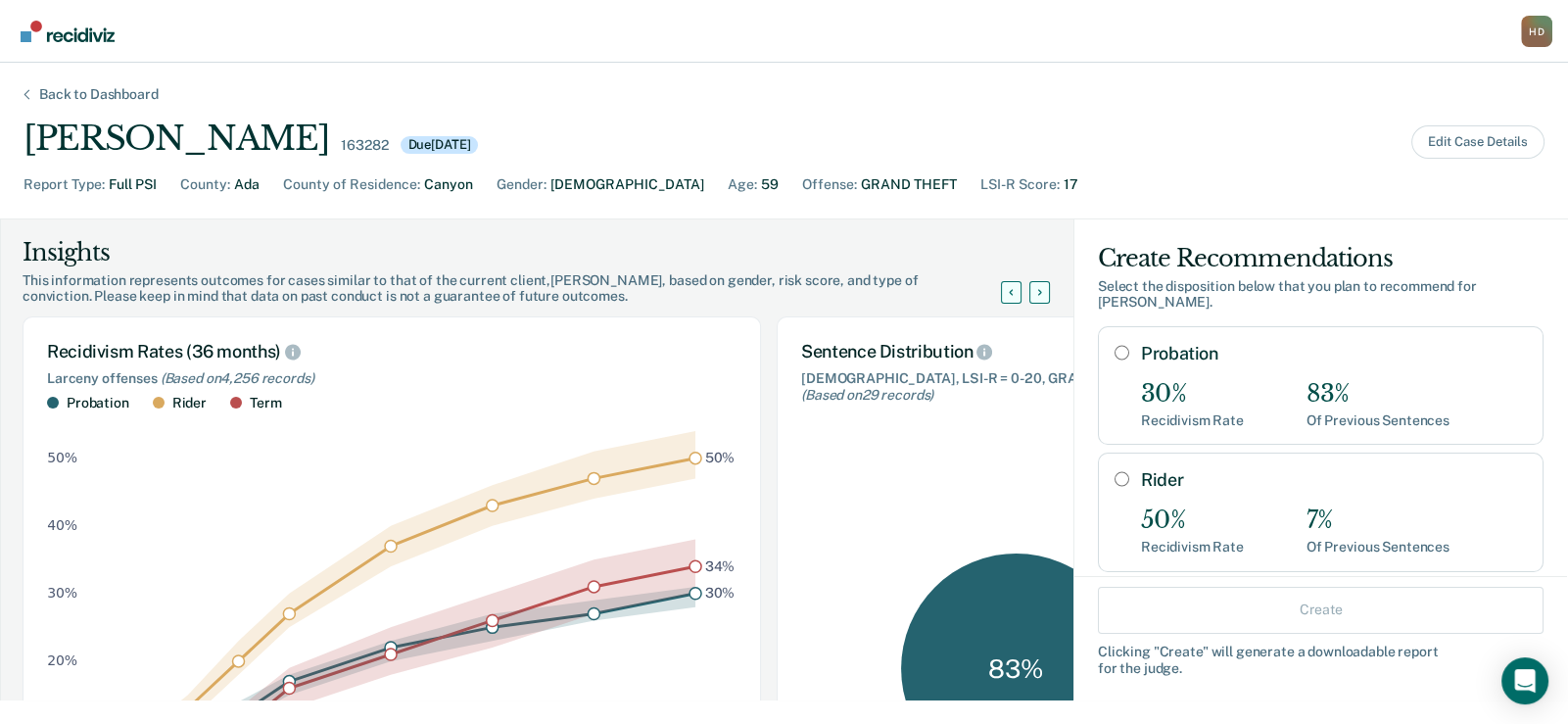
click at [1115, 345] on input "Probation" at bounding box center [1122, 353] width 15 height 16
radio input "true"
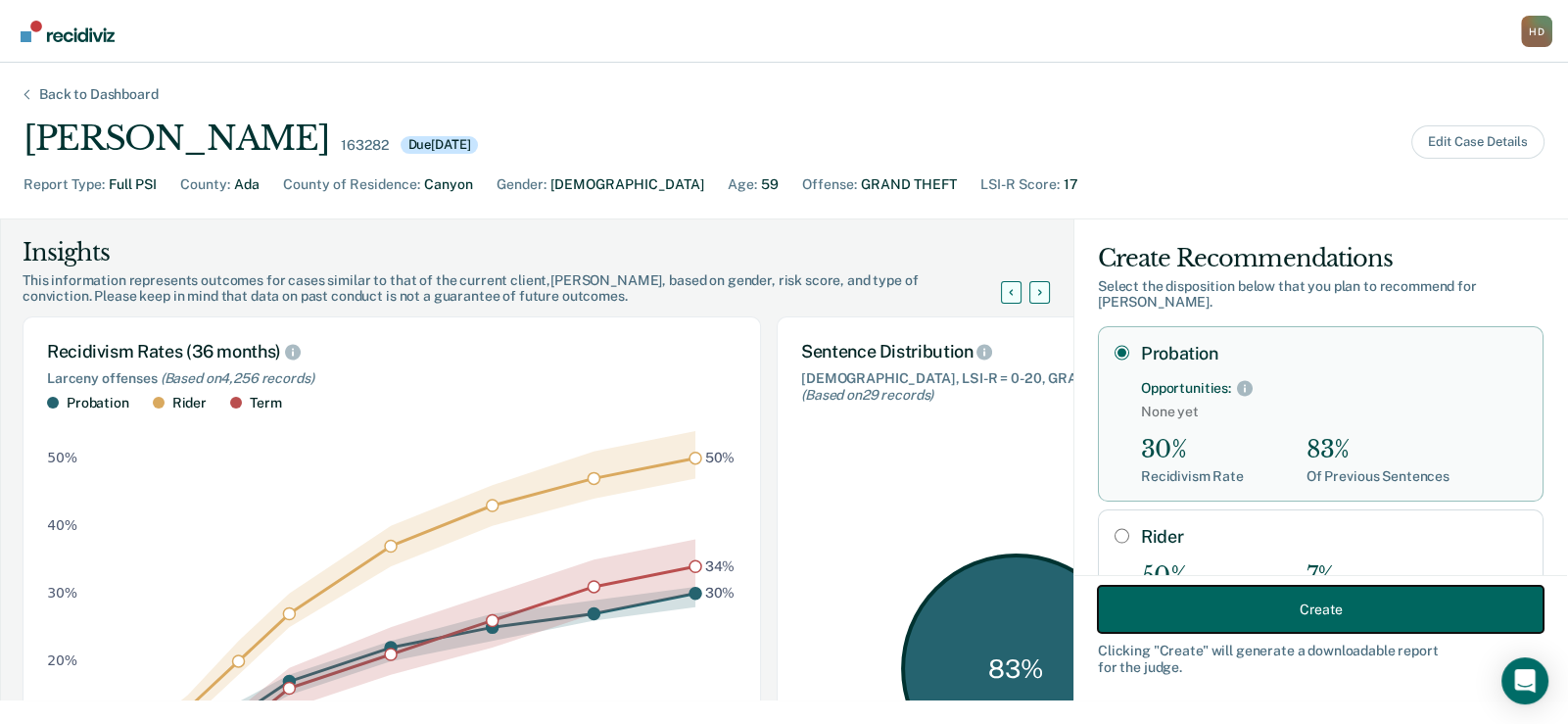
click at [1253, 609] on button "Create" at bounding box center [1321, 609] width 445 height 47
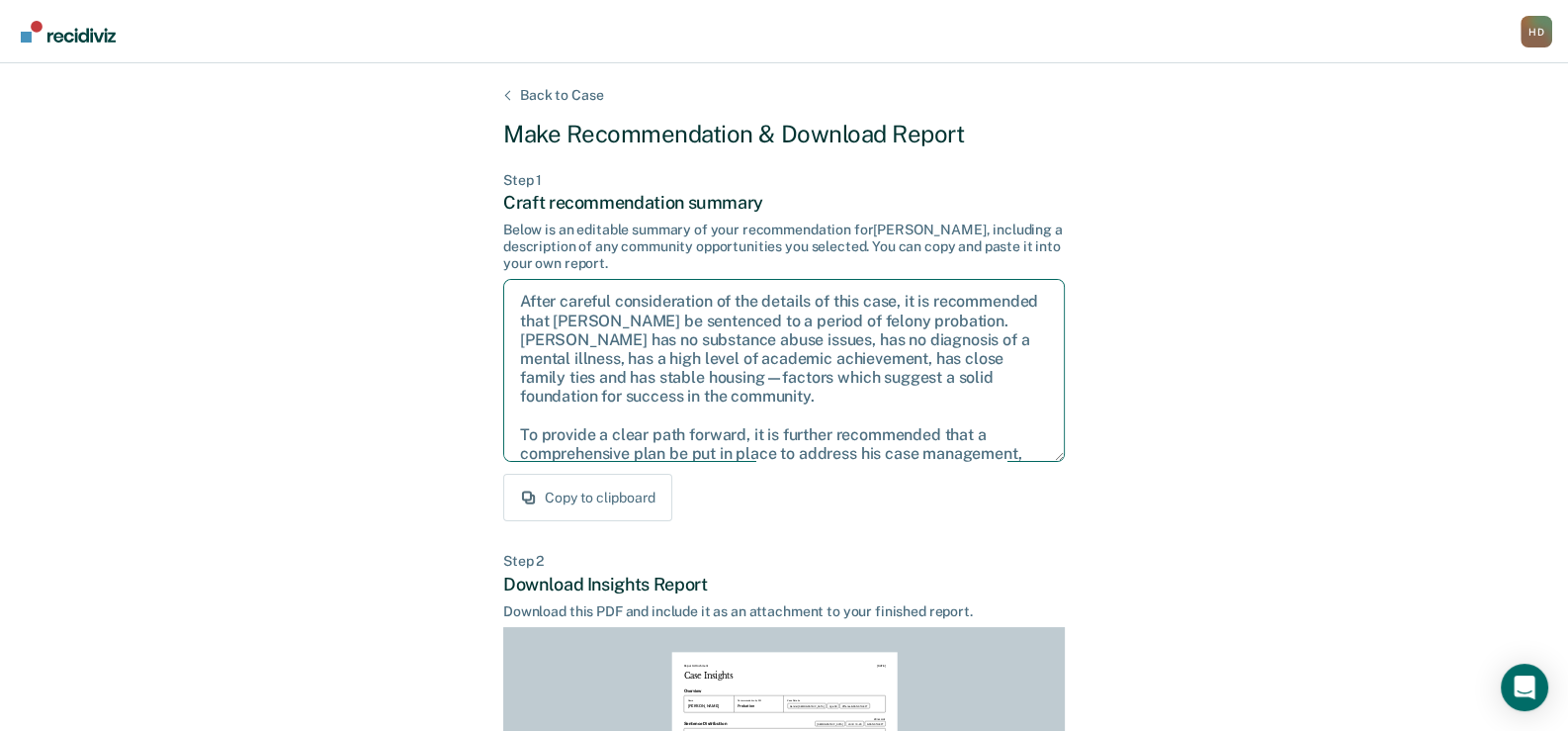
click at [530, 311] on textarea "After careful consideration of the details of this case, it is recommended that…" at bounding box center [784, 370] width 562 height 183
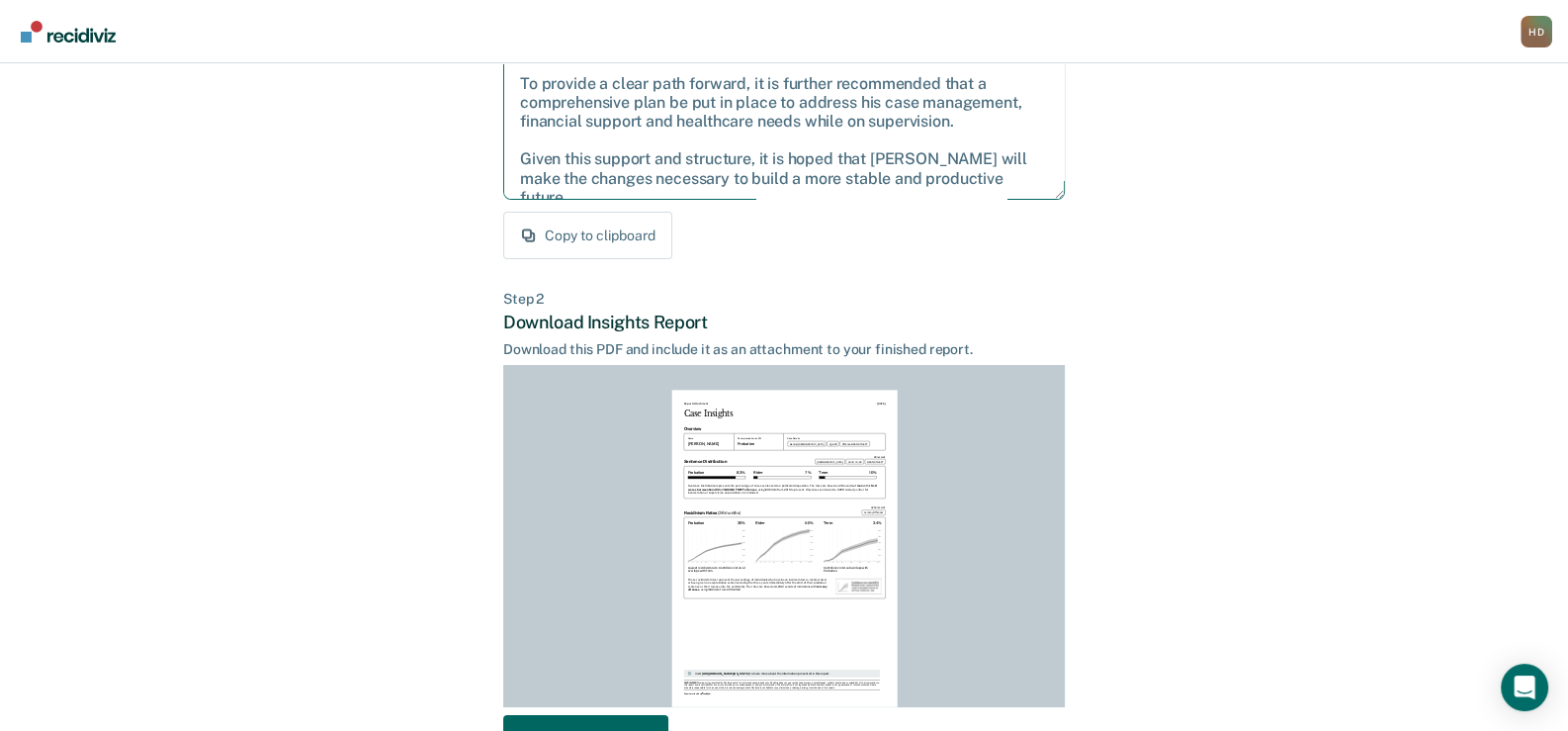
scroll to position [297, 0]
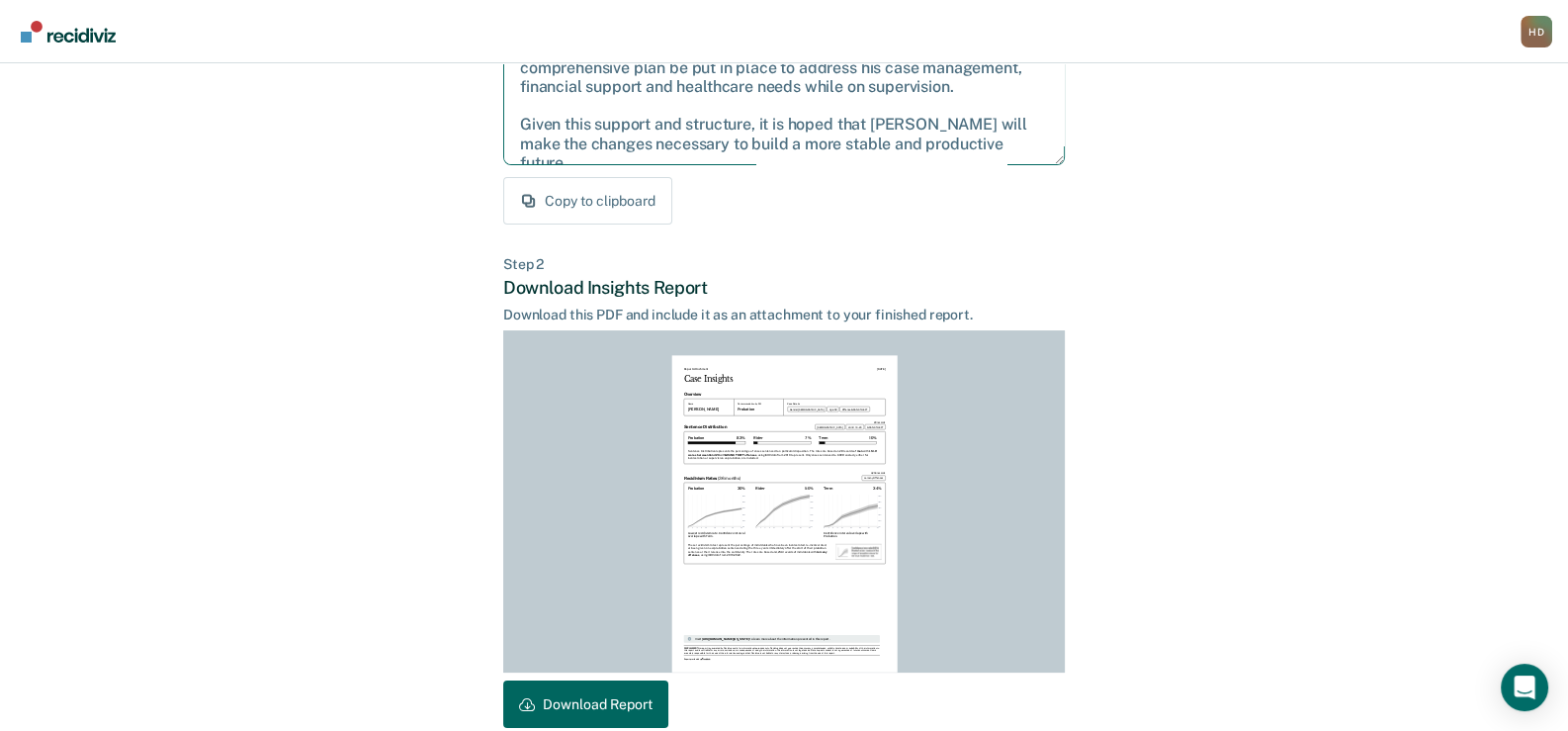
drag, startPoint x: 517, startPoint y: 293, endPoint x: 1019, endPoint y: 154, distance: 520.9
click at [1019, 154] on textarea "After careful consideration of the details of this case, it is recommended that…" at bounding box center [784, 73] width 562 height 183
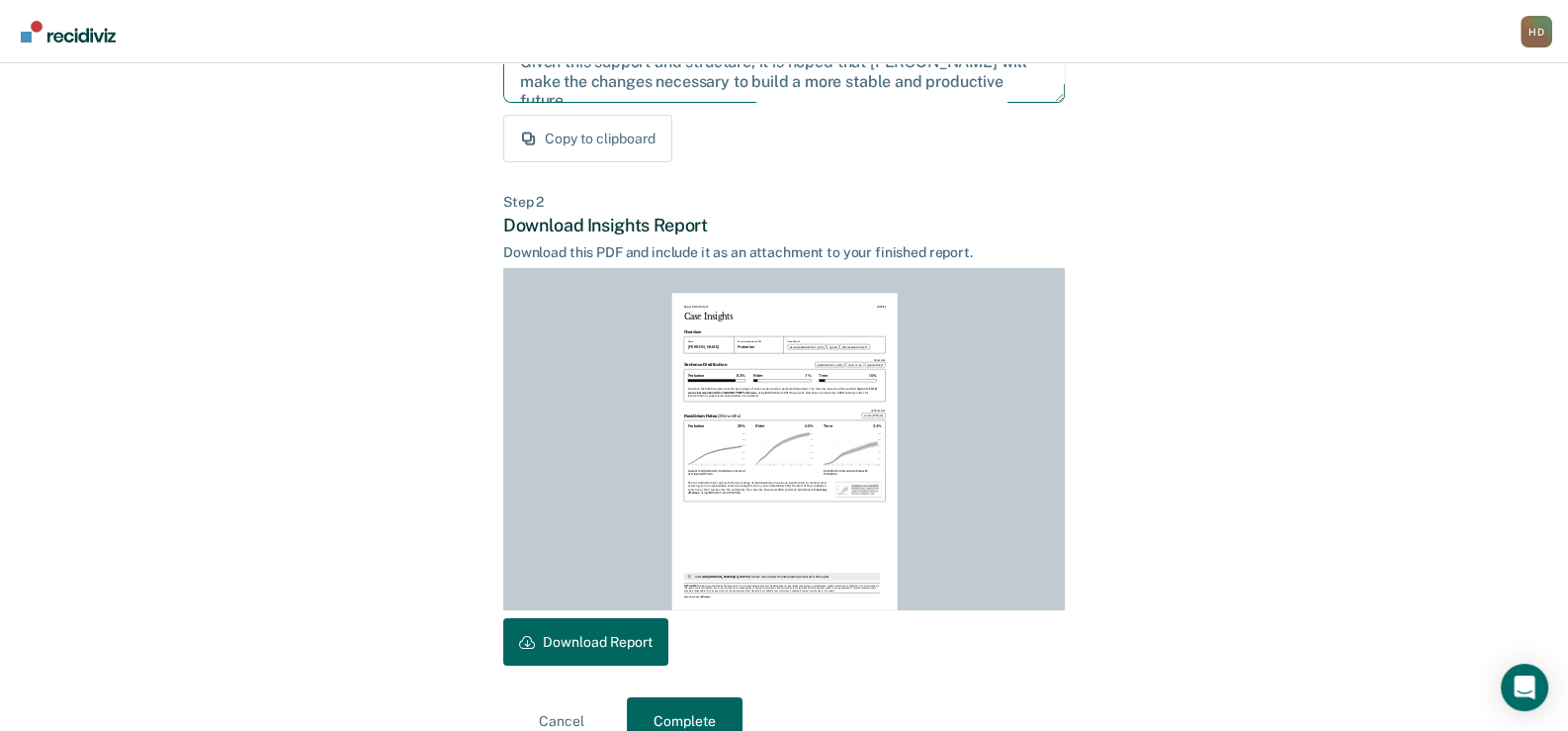
scroll to position [396, 0]
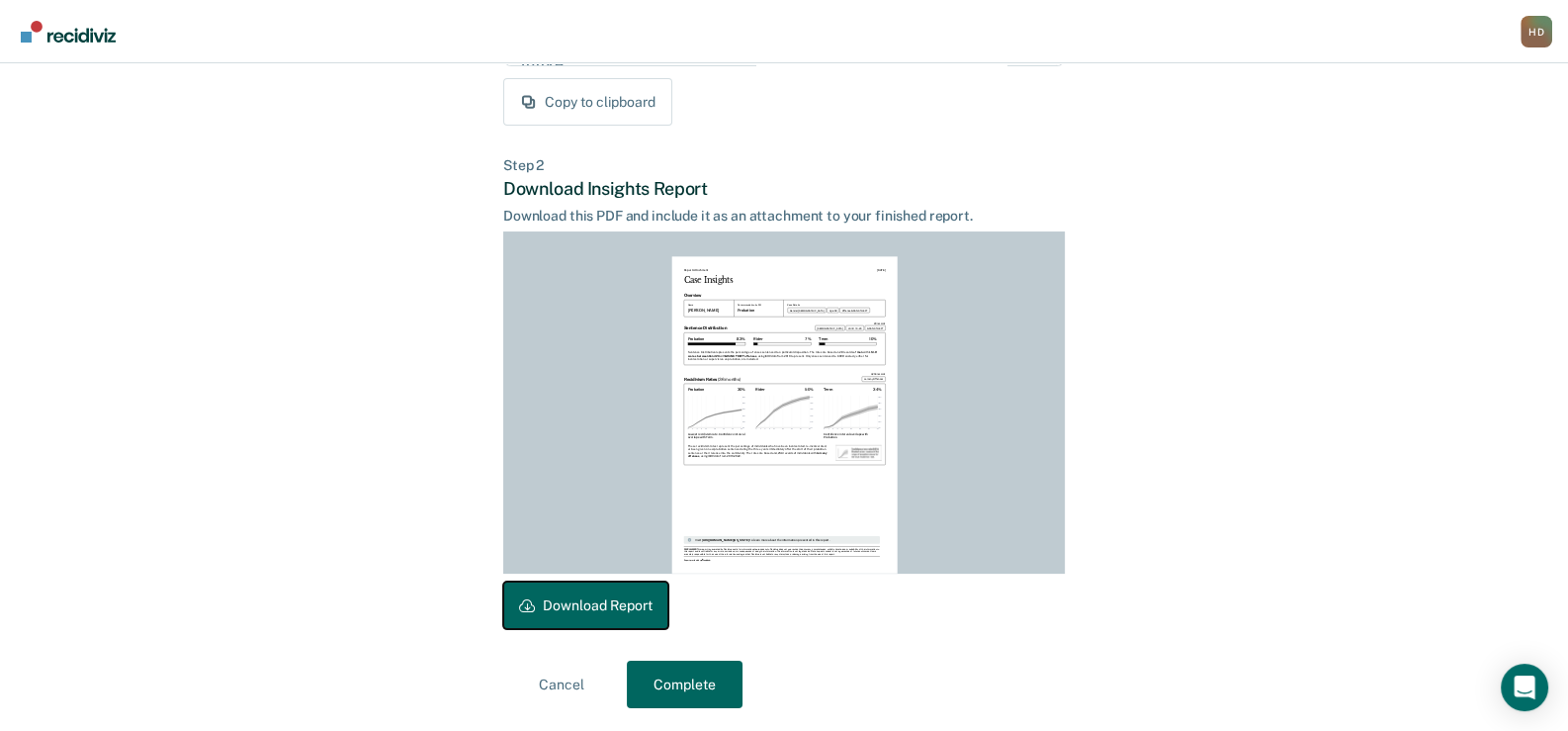
click at [593, 605] on button "Download Report" at bounding box center [586, 605] width 165 height 47
click at [695, 685] on button "Complete" at bounding box center [685, 684] width 116 height 47
click at [671, 684] on button "Complete" at bounding box center [685, 684] width 116 height 47
